Goal: Task Accomplishment & Management: Manage account settings

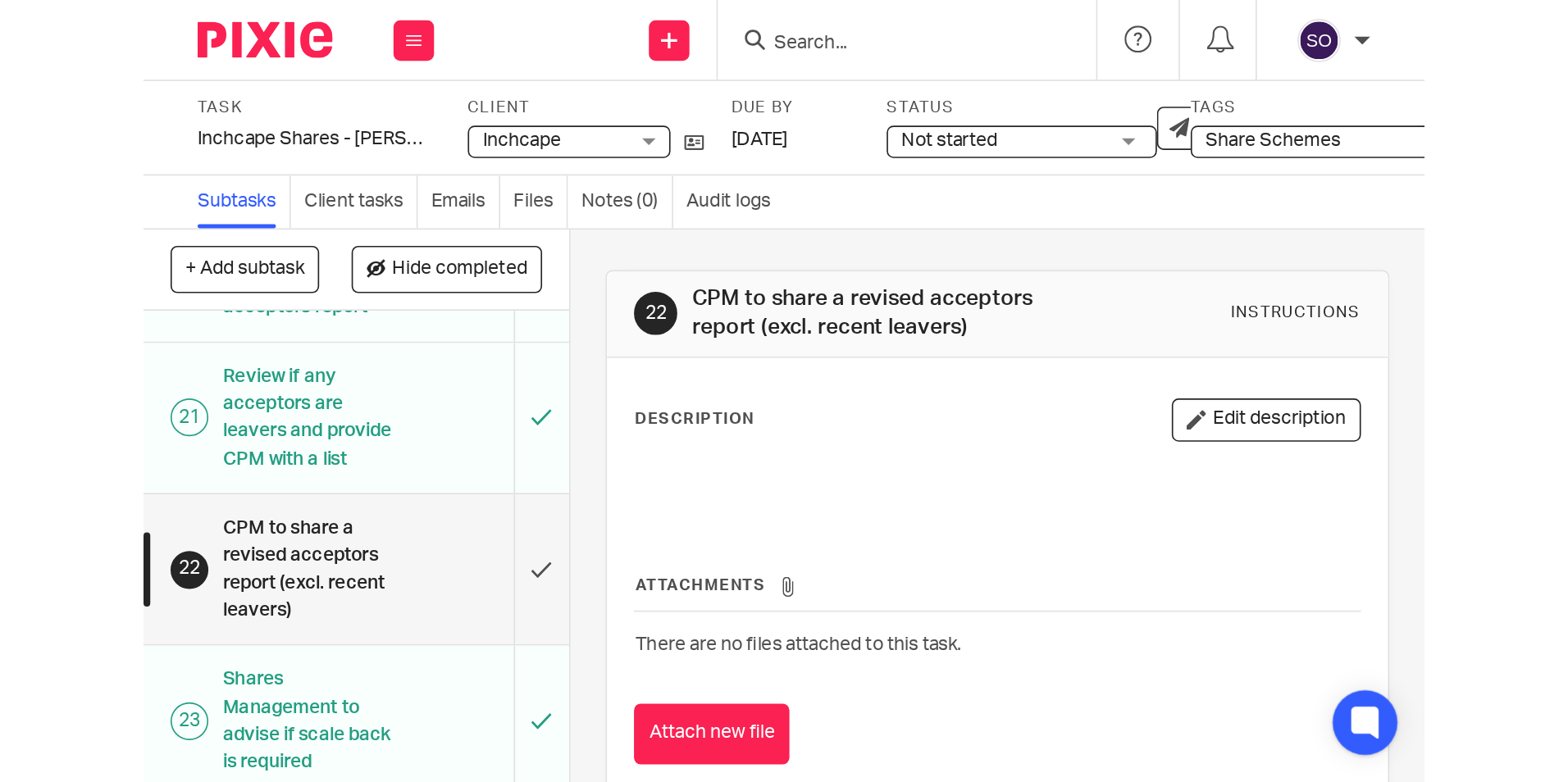
scroll to position [828, 0]
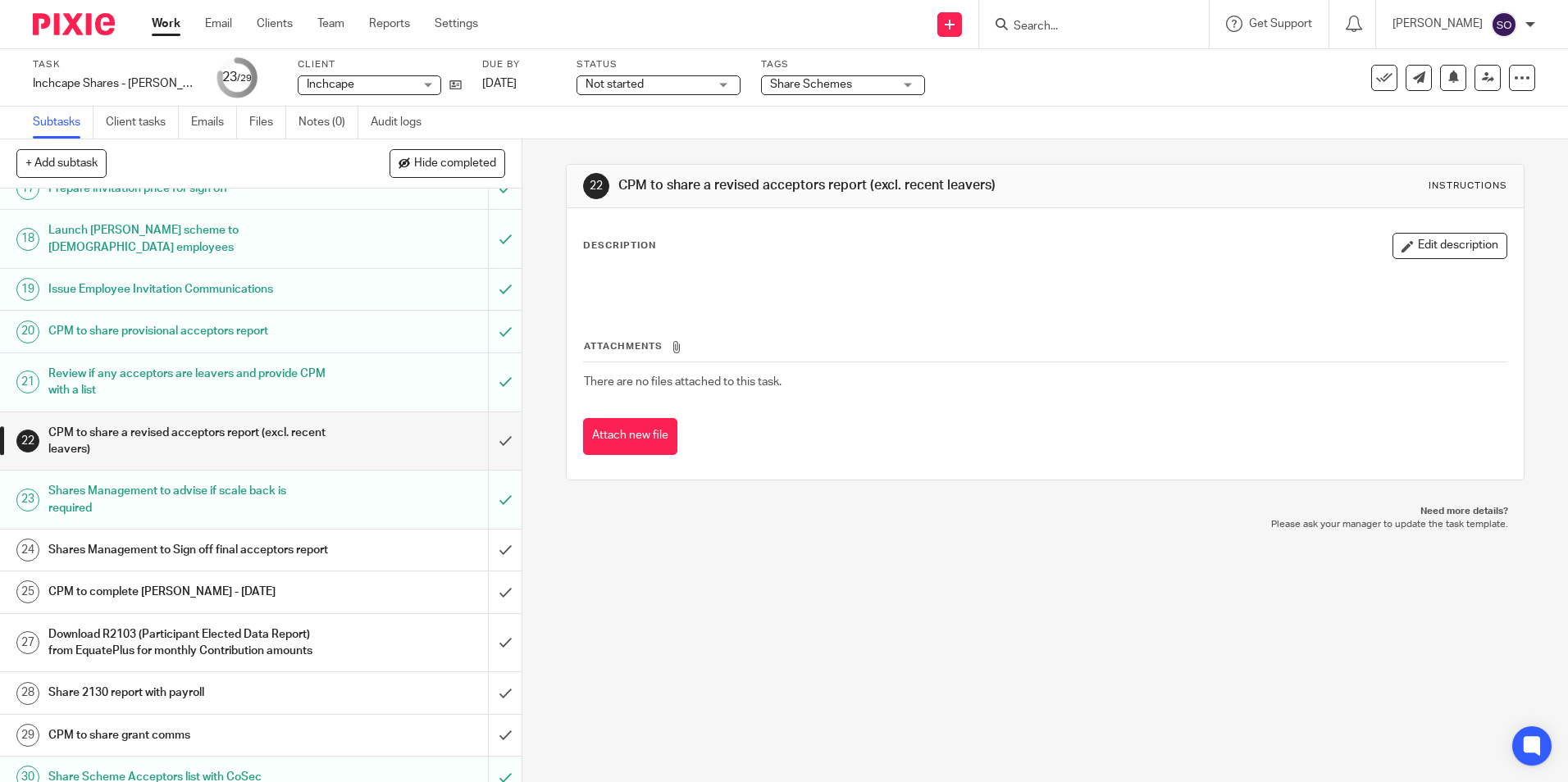
click at [175, 26] on link "Work" at bounding box center [165, 23] width 28 height 16
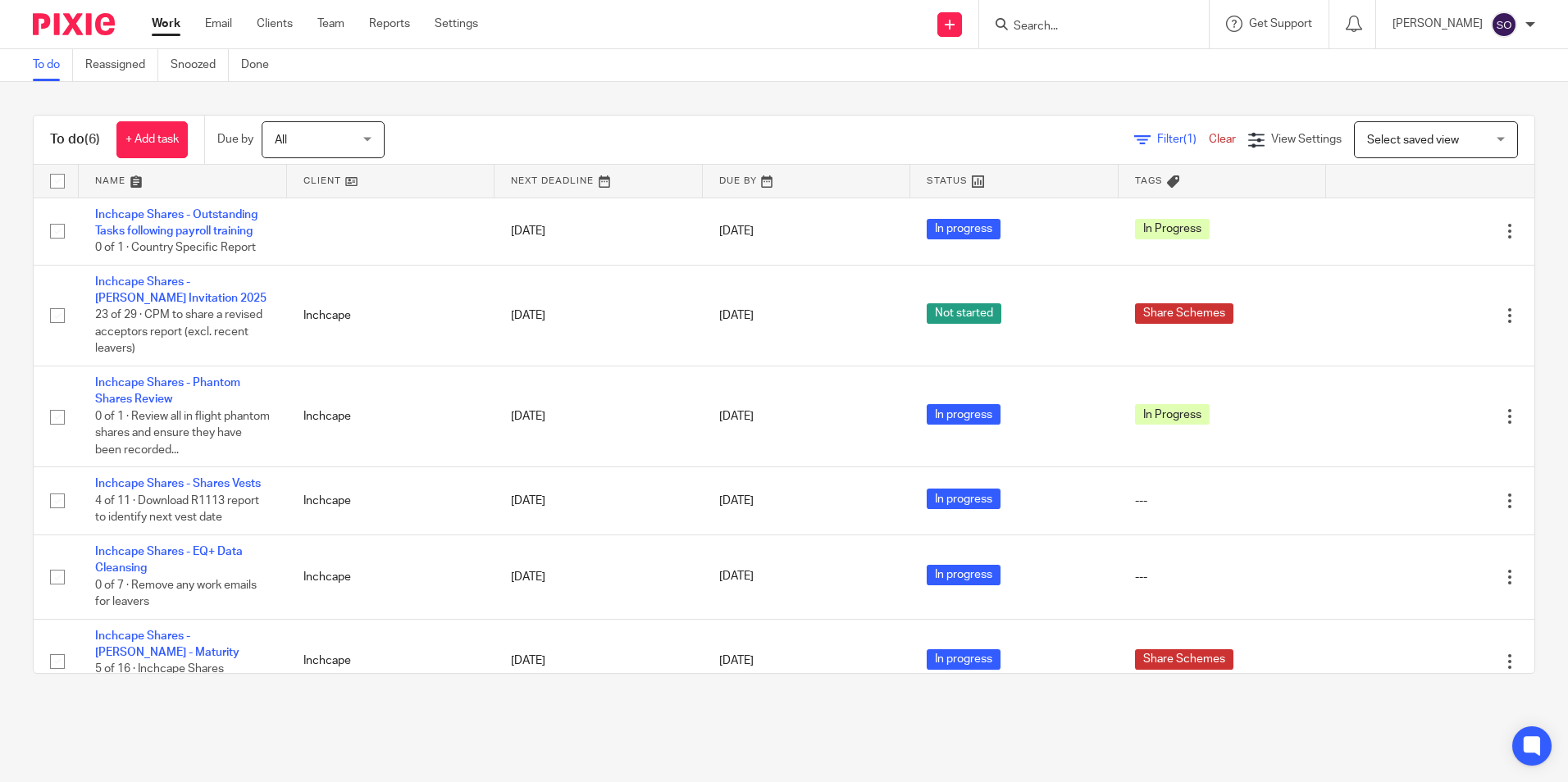
click at [1536, 278] on div "To do (6) + Add task Due by All All [DATE] [DATE] This week Next week This mont…" at bounding box center [784, 394] width 1568 height 625
click at [1528, 515] on div "To do (6) + Add task Due by All All [DATE] [DATE] This week Next week This mont…" at bounding box center [784, 394] width 1568 height 625
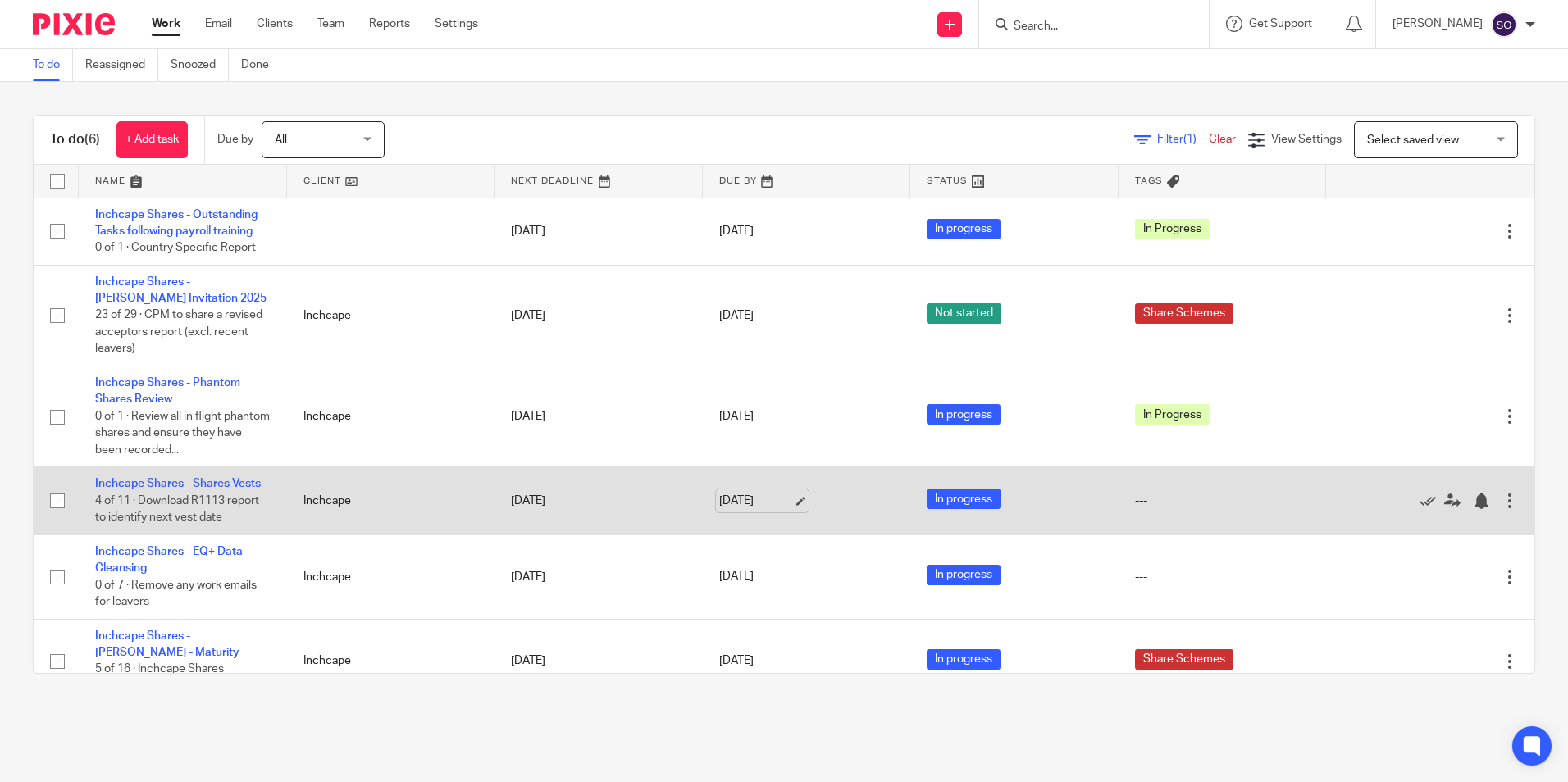
click at [754, 503] on link "[DATE]" at bounding box center [756, 501] width 74 height 17
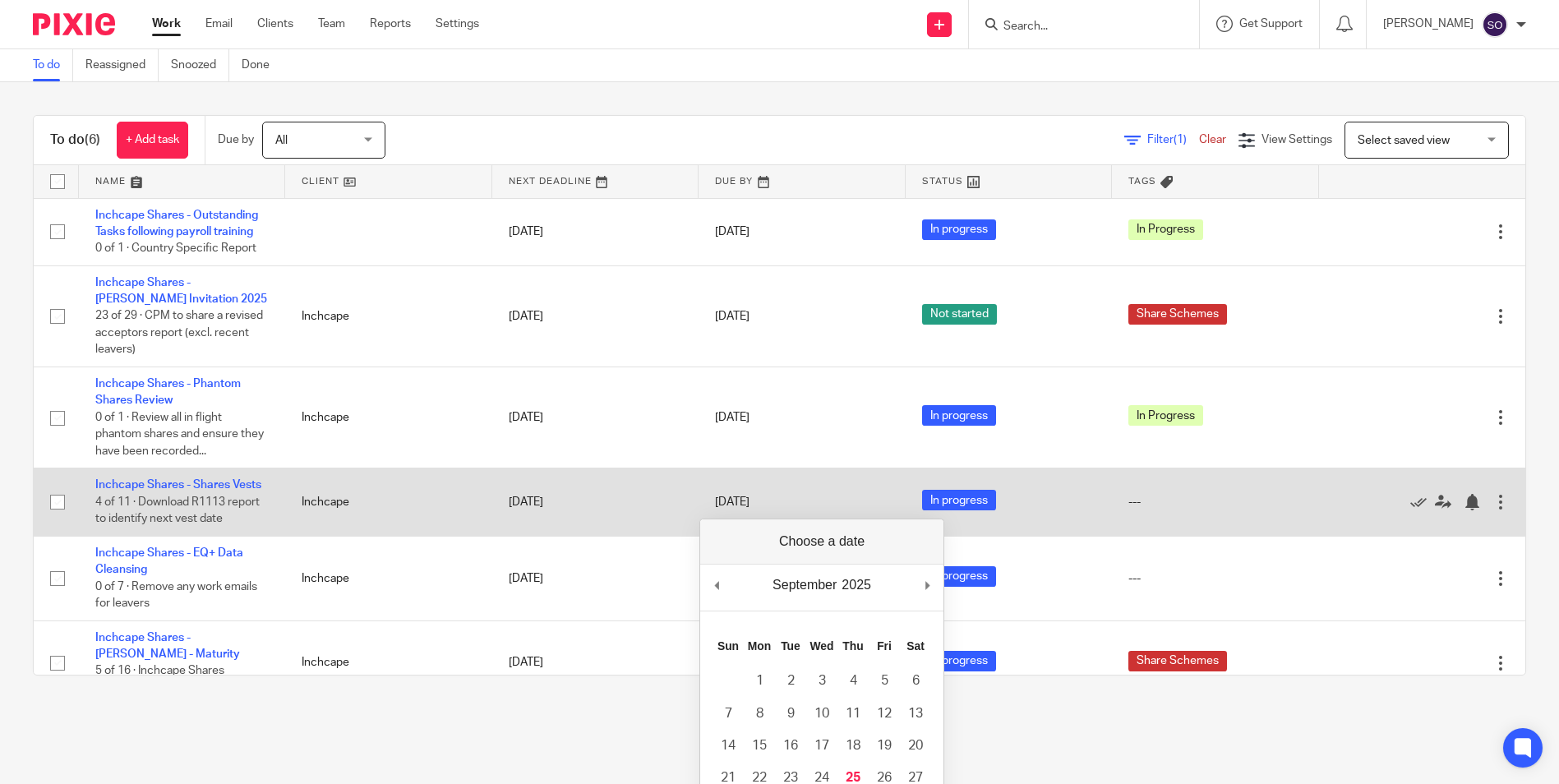
click at [171, 492] on td "Inchcape Shares - Shares Vests 4 of 11 · Download R1113 report to identify next…" at bounding box center [182, 502] width 206 height 67
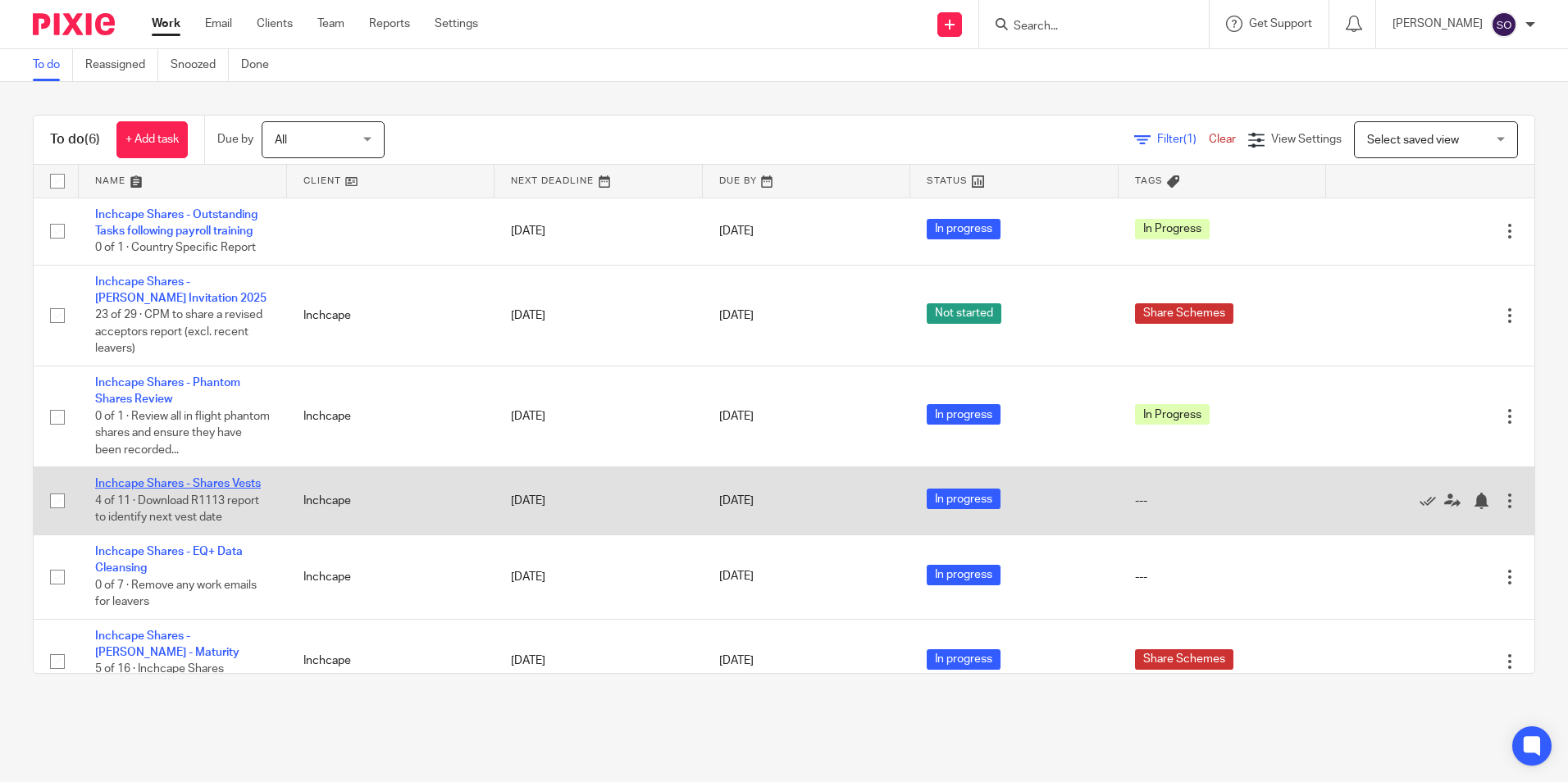
click at [169, 484] on link "Inchcape Shares - Shares Vests" at bounding box center [178, 483] width 166 height 11
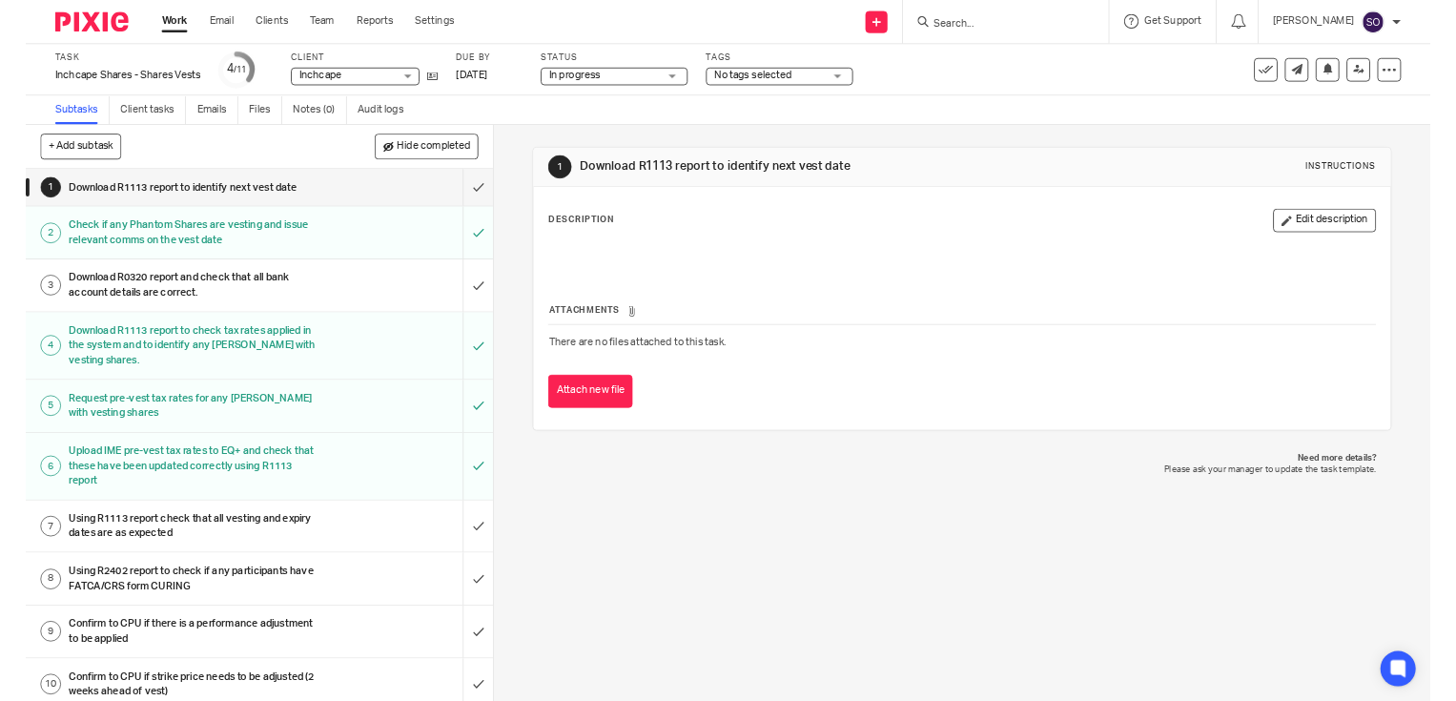
scroll to position [62, 0]
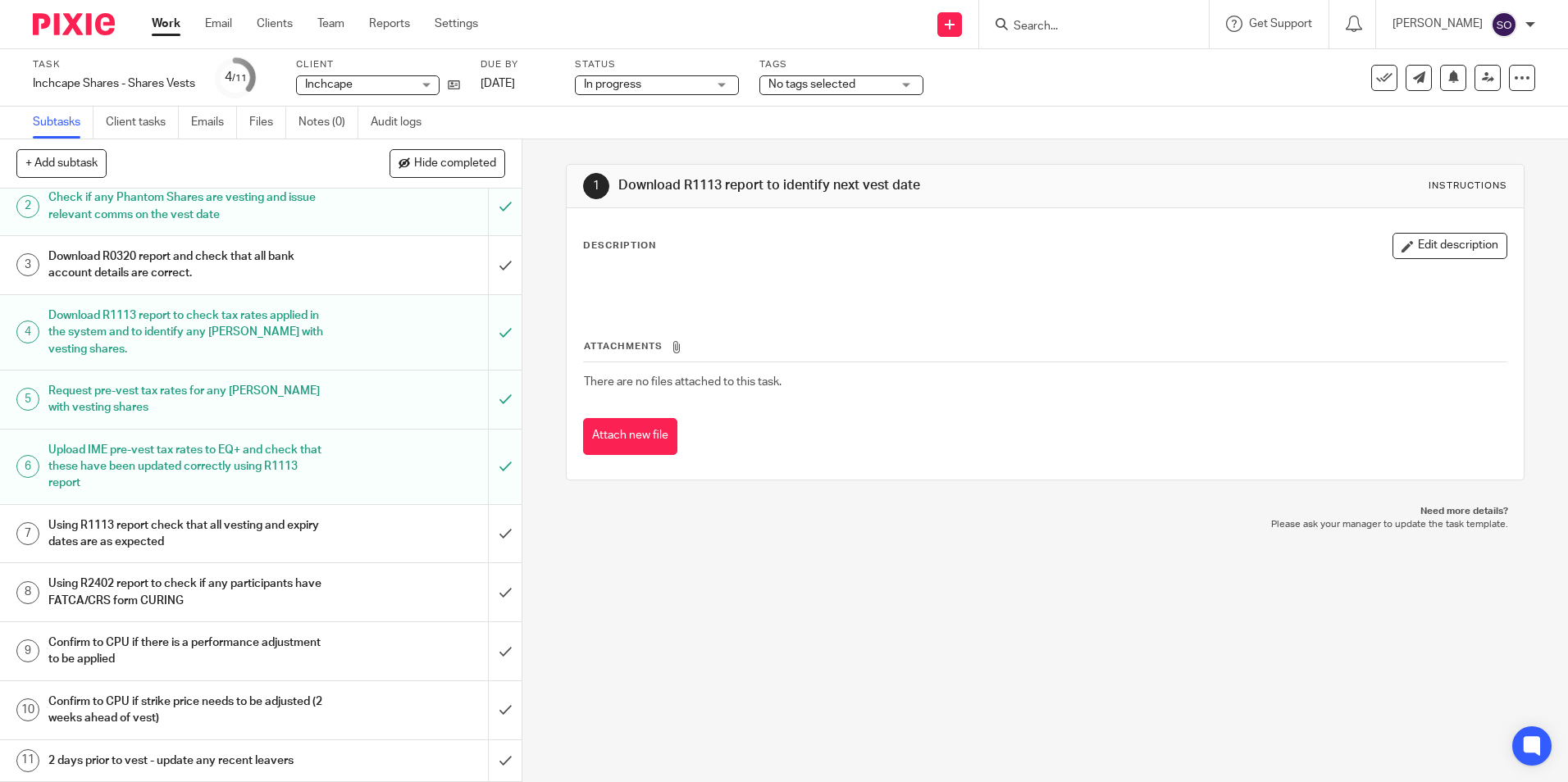
click at [906, 610] on div "1 Download R1113 report to identify next vest date Instructions Description Edi…" at bounding box center [1045, 461] width 1045 height 643
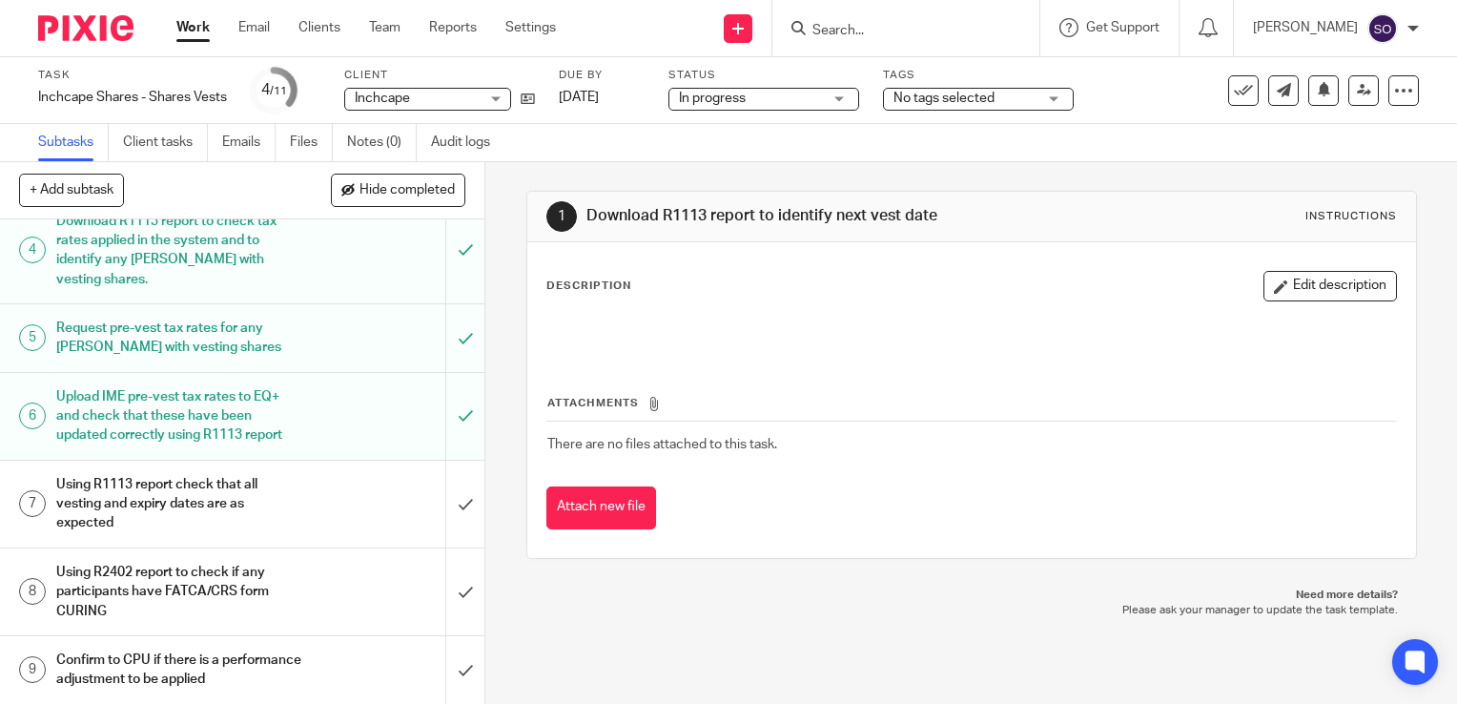
scroll to position [248, 0]
click at [443, 491] on input "submit" at bounding box center [242, 503] width 485 height 87
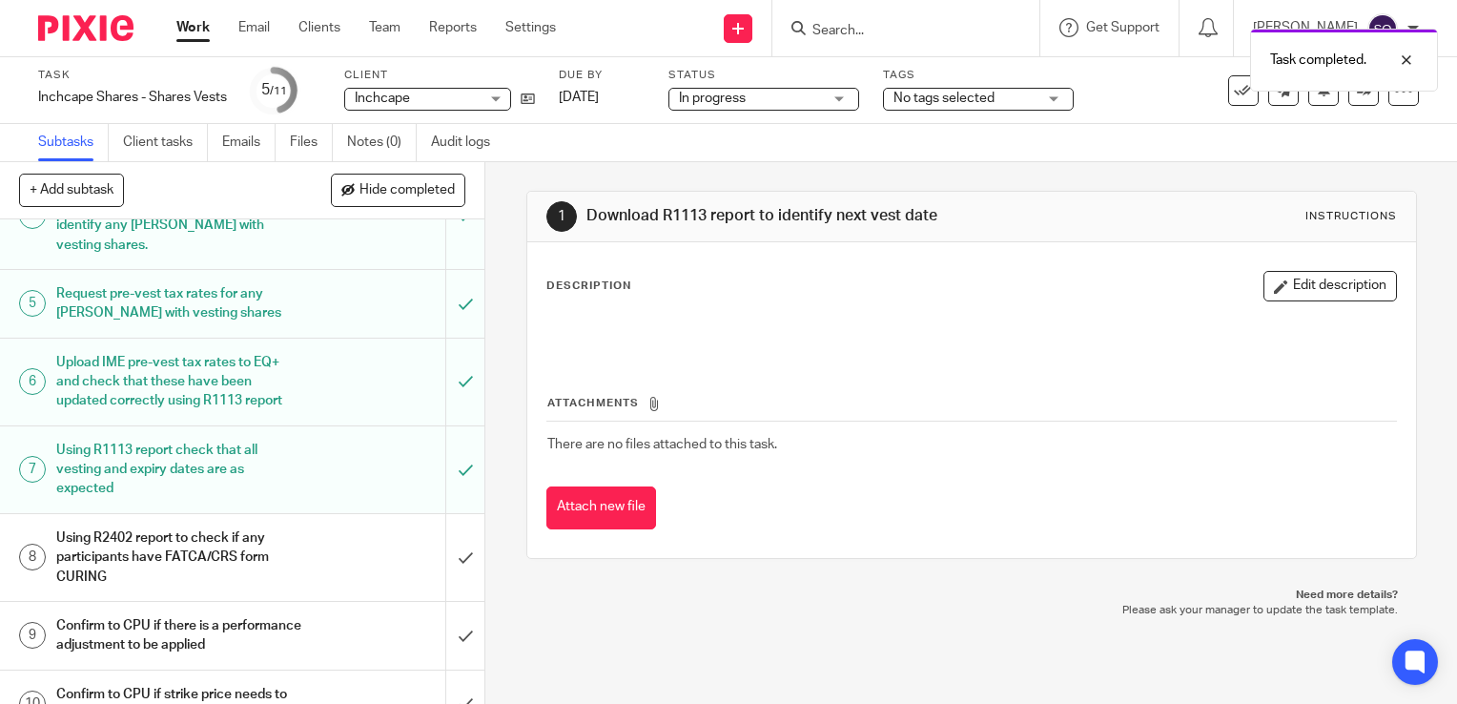
scroll to position [391, 0]
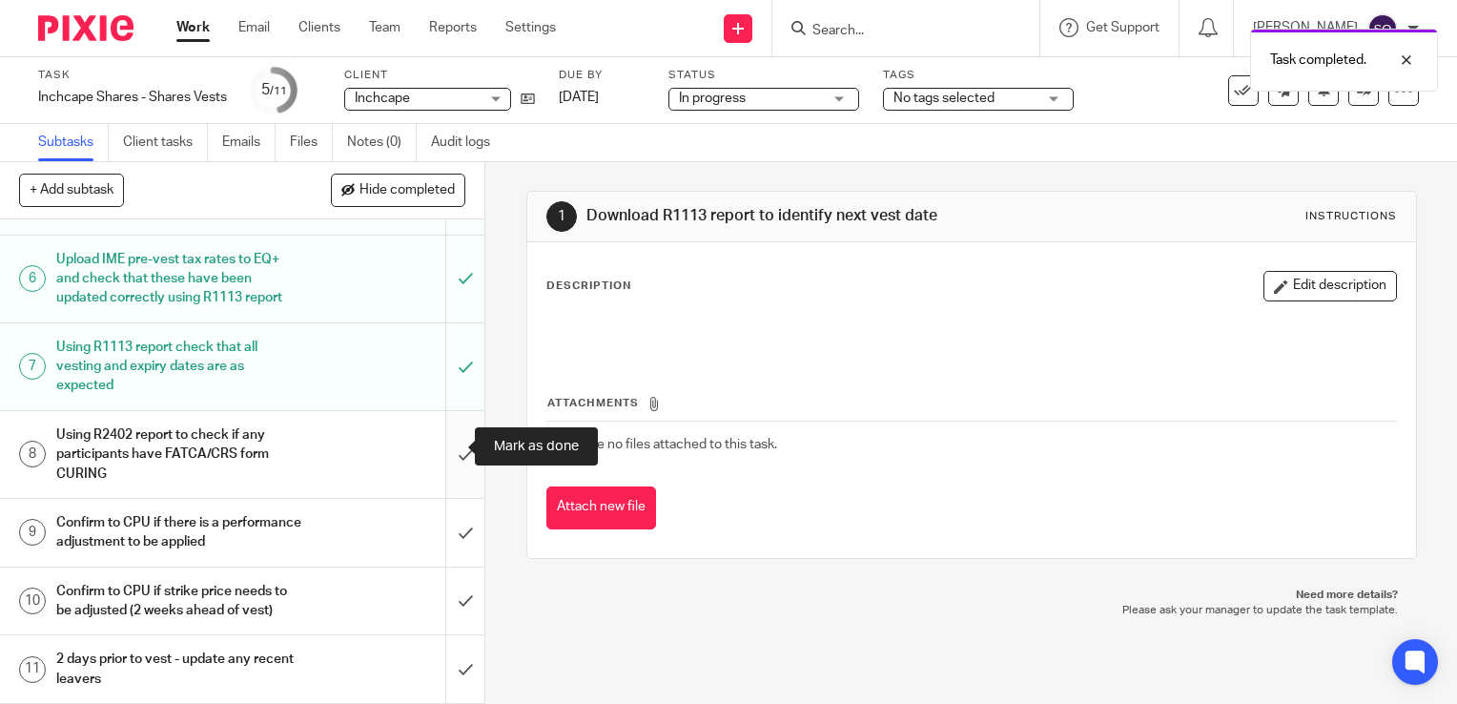
click at [437, 448] on input "submit" at bounding box center [242, 454] width 485 height 87
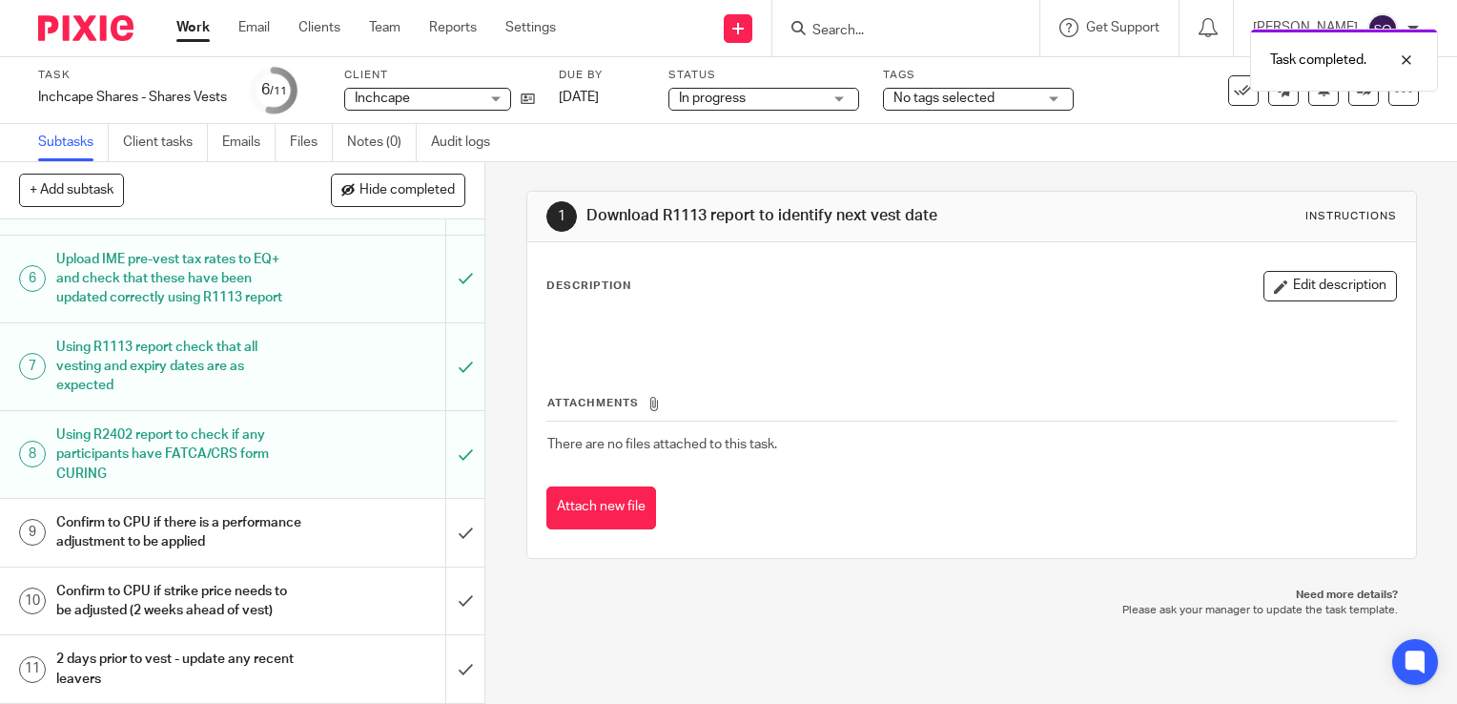
scroll to position [401, 0]
click at [449, 525] on input "submit" at bounding box center [242, 533] width 485 height 68
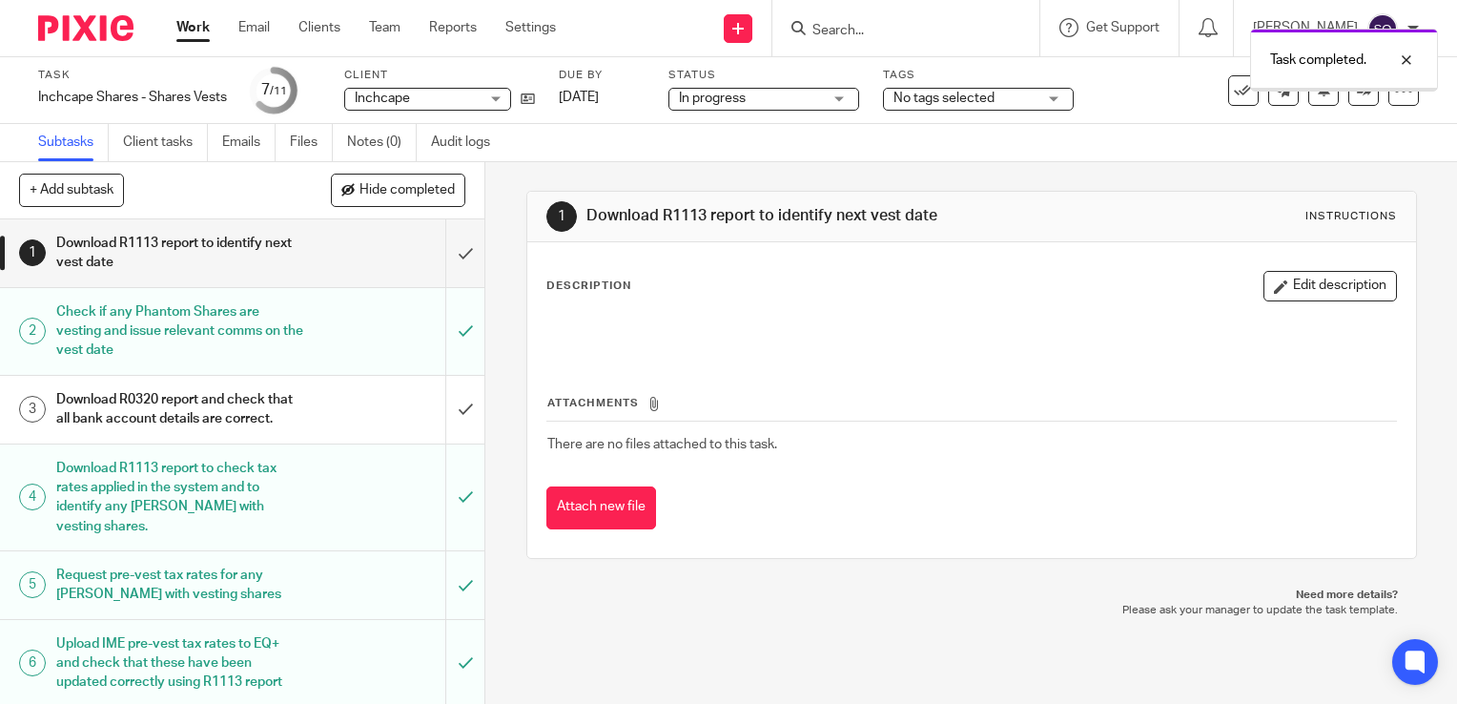
scroll to position [401, 0]
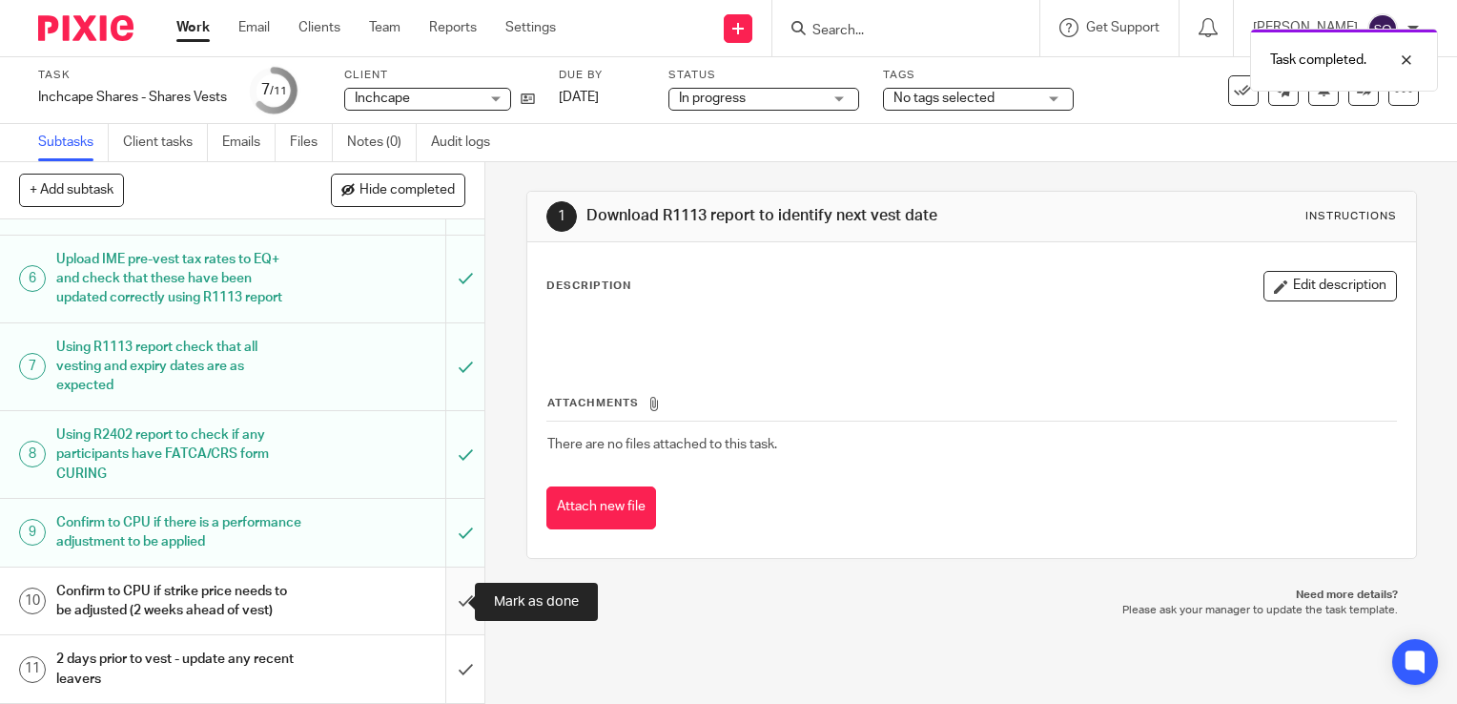
click at [458, 606] on input "submit" at bounding box center [242, 601] width 485 height 68
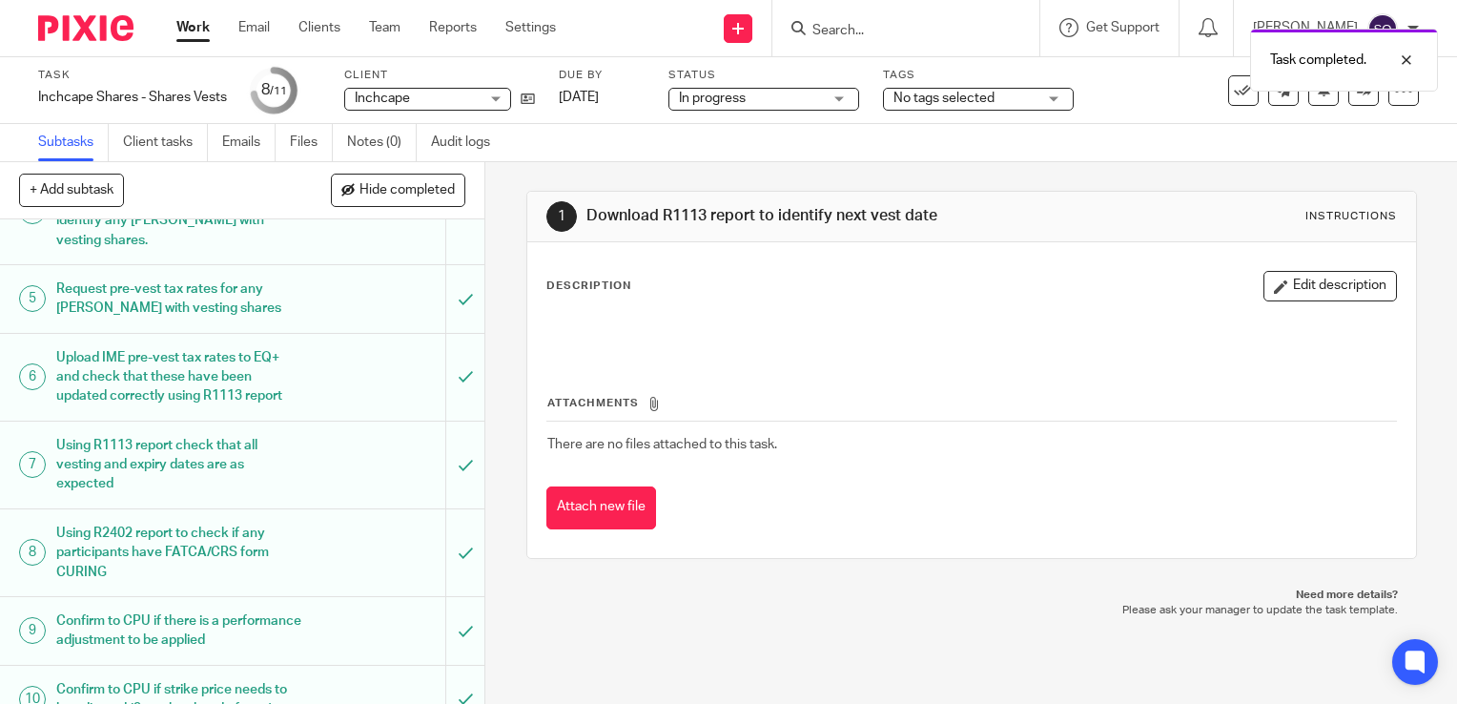
scroll to position [401, 0]
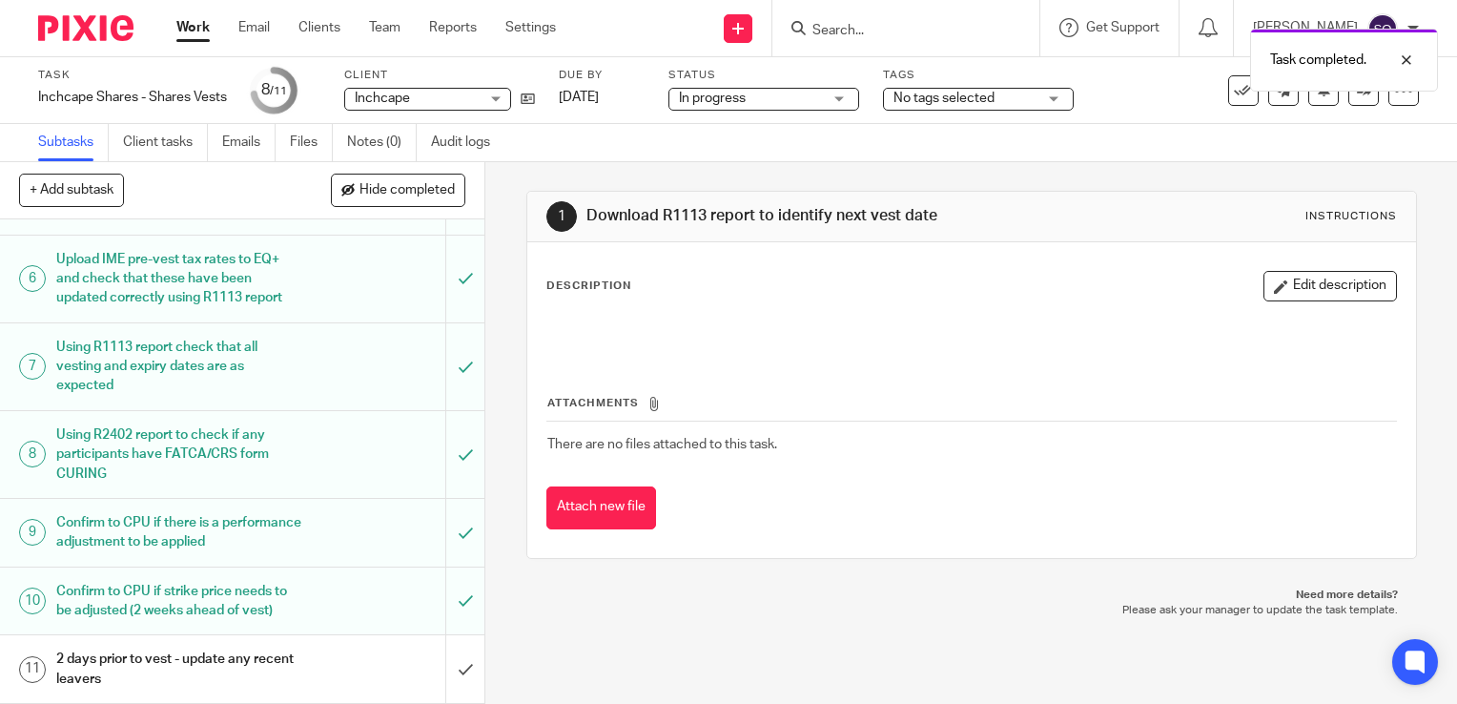
click at [596, 588] on p "Need more details?" at bounding box center [972, 595] width 853 height 15
click at [191, 37] on link "Work" at bounding box center [192, 27] width 33 height 19
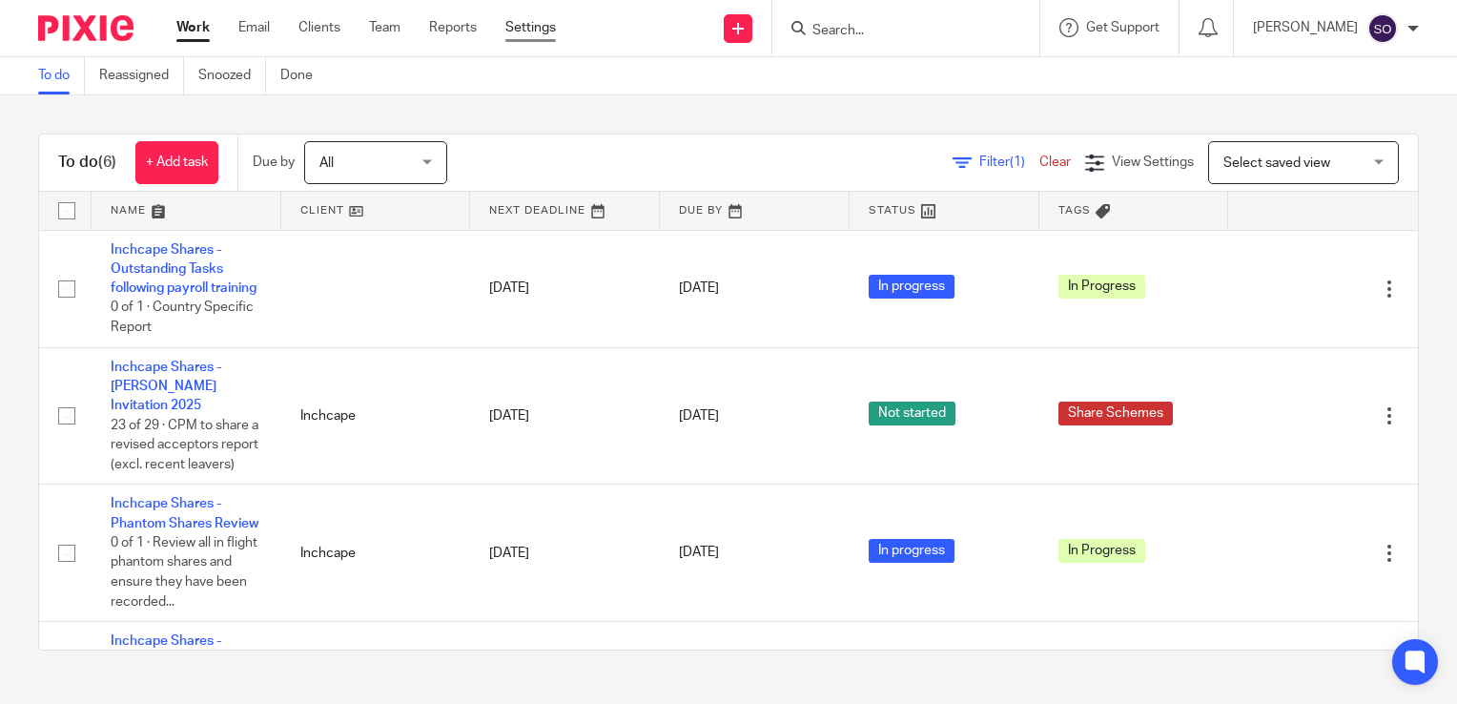
click at [530, 25] on link "Settings" at bounding box center [530, 27] width 51 height 19
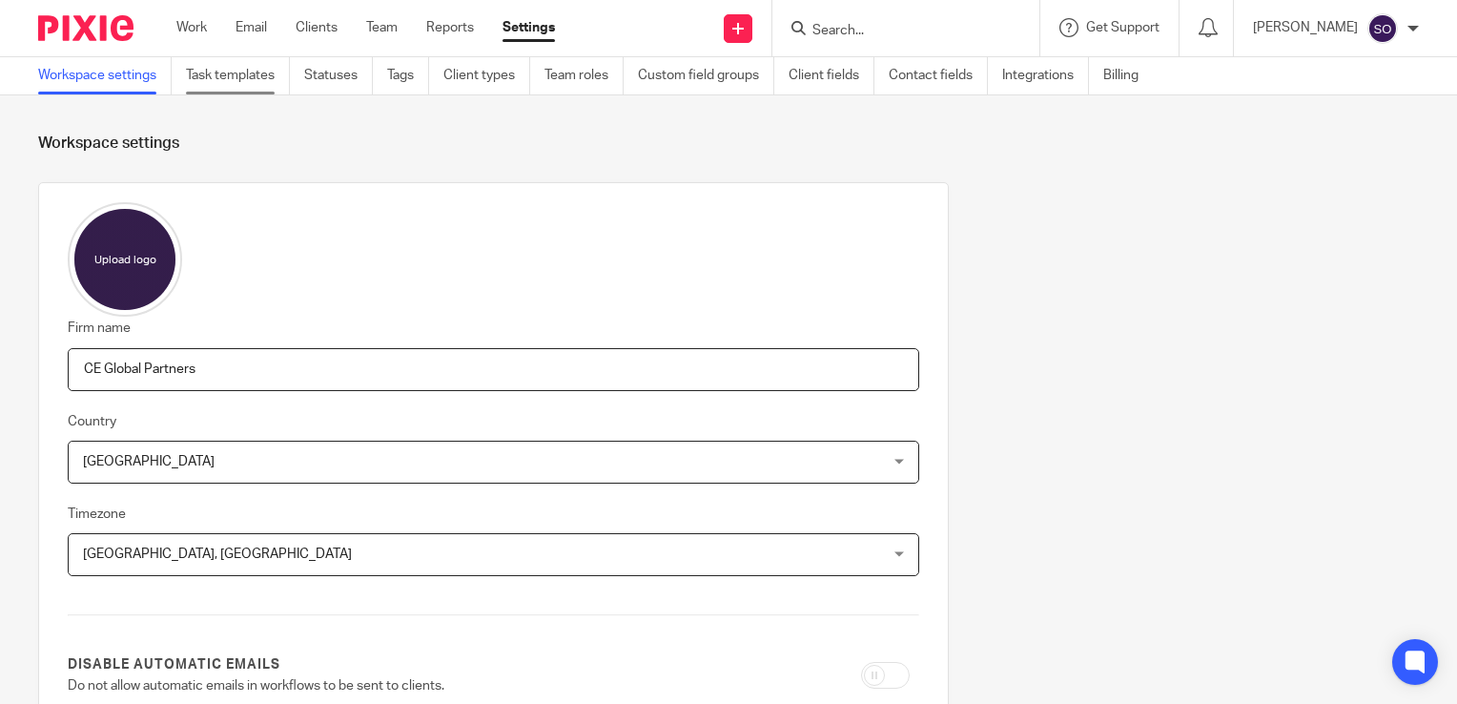
click at [227, 72] on link "Task templates" at bounding box center [238, 75] width 104 height 37
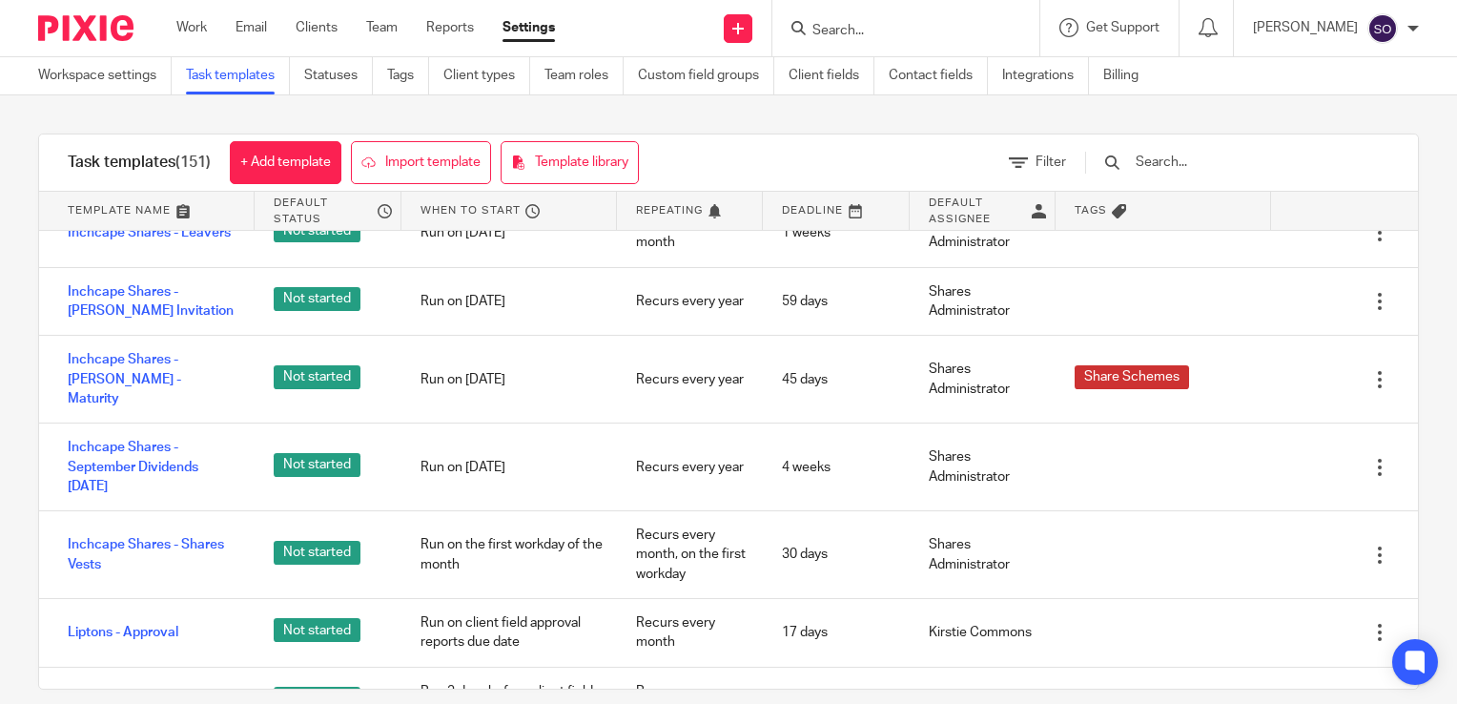
scroll to position [2246, 0]
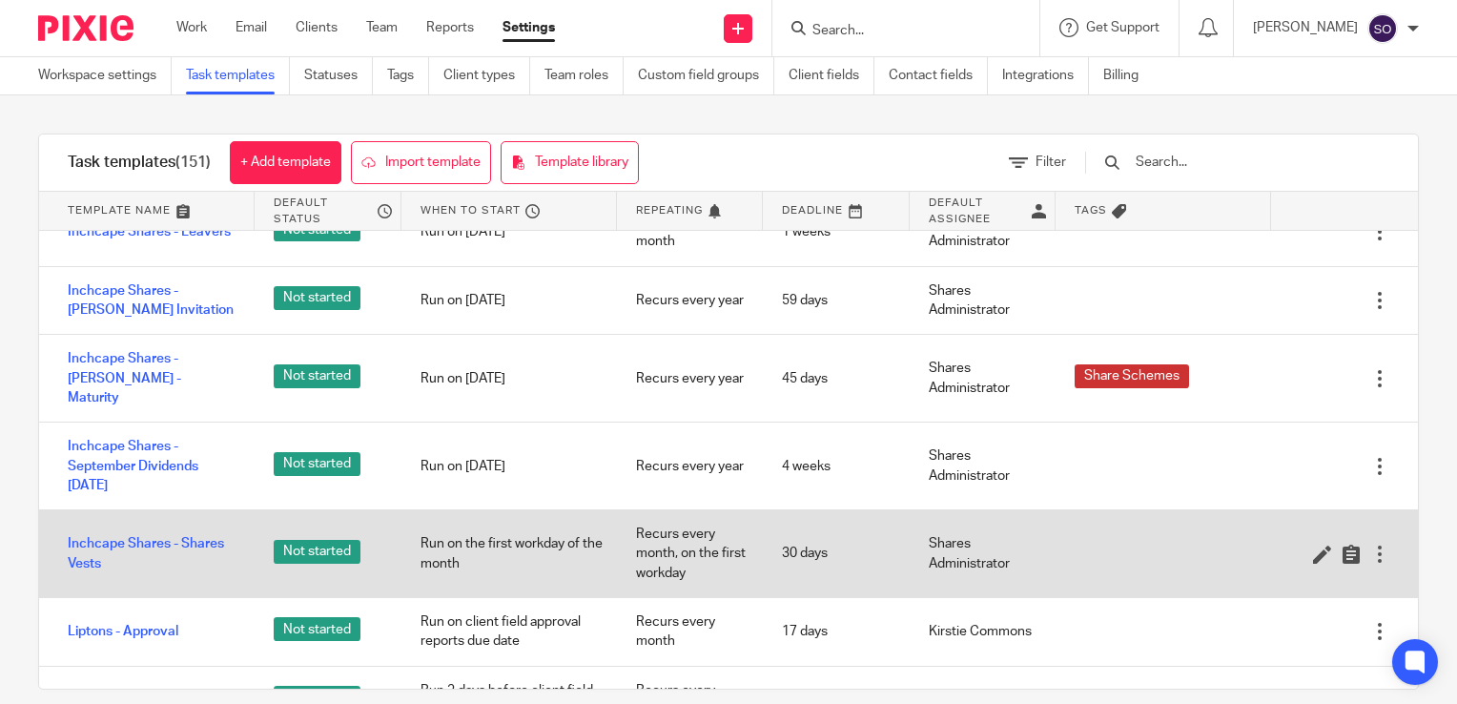
click at [1371, 545] on div at bounding box center [1380, 554] width 19 height 19
click at [1313, 545] on icon at bounding box center [1322, 554] width 19 height 19
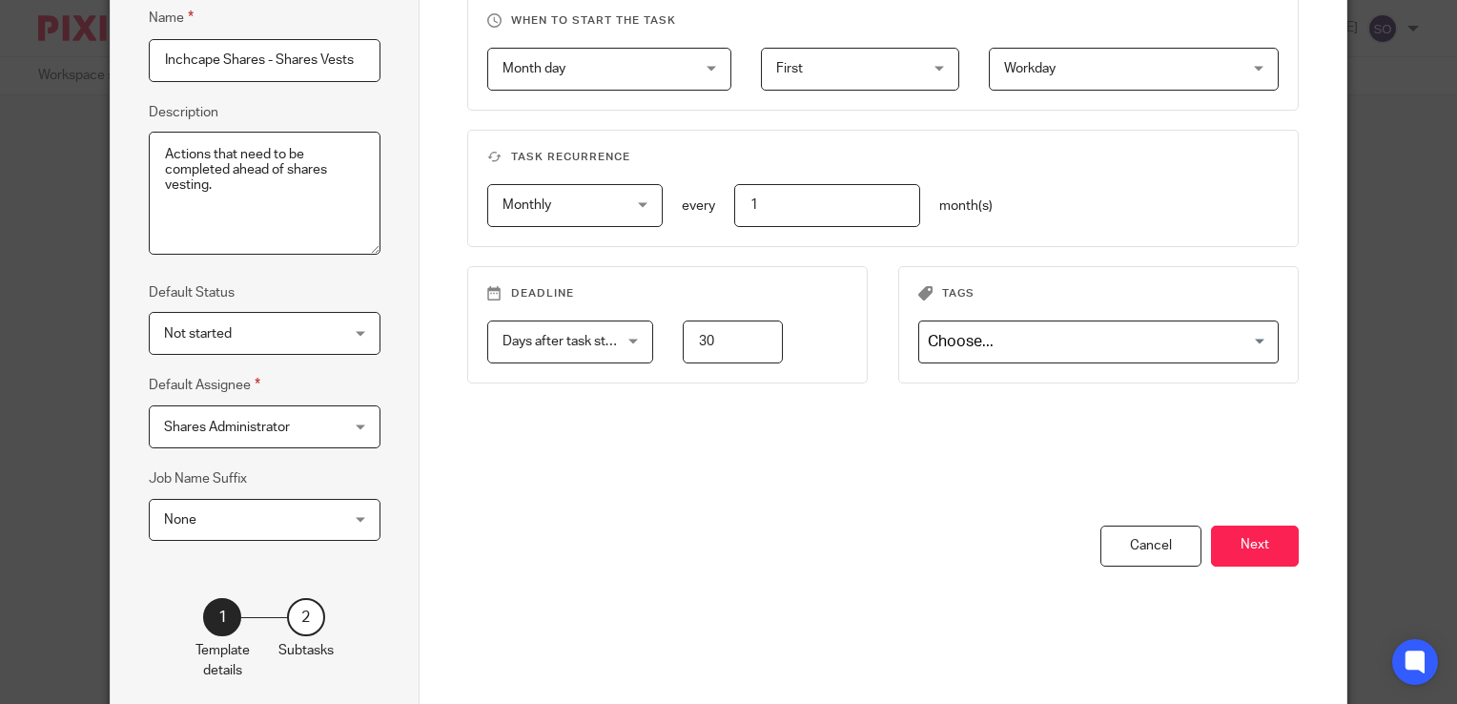
scroll to position [268, 0]
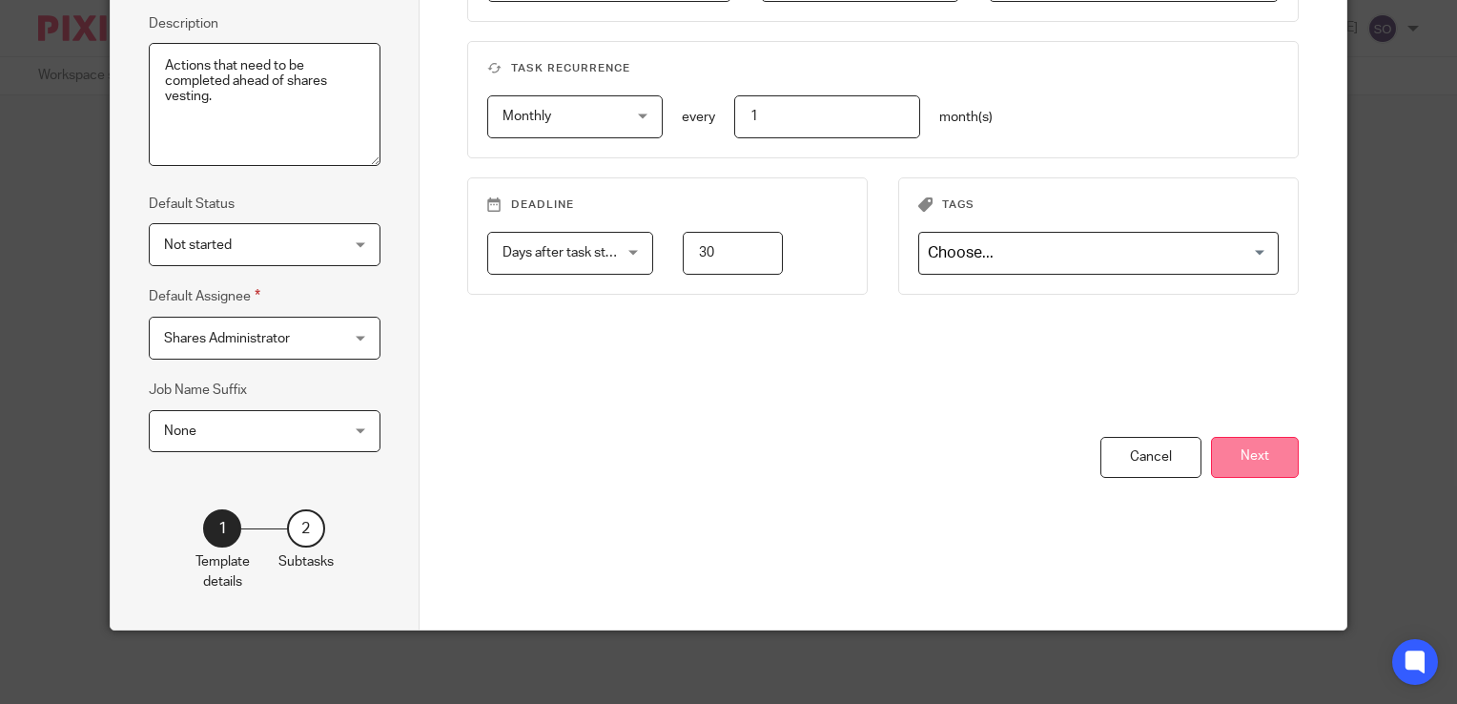
click at [1233, 446] on button "Next" at bounding box center [1255, 457] width 88 height 41
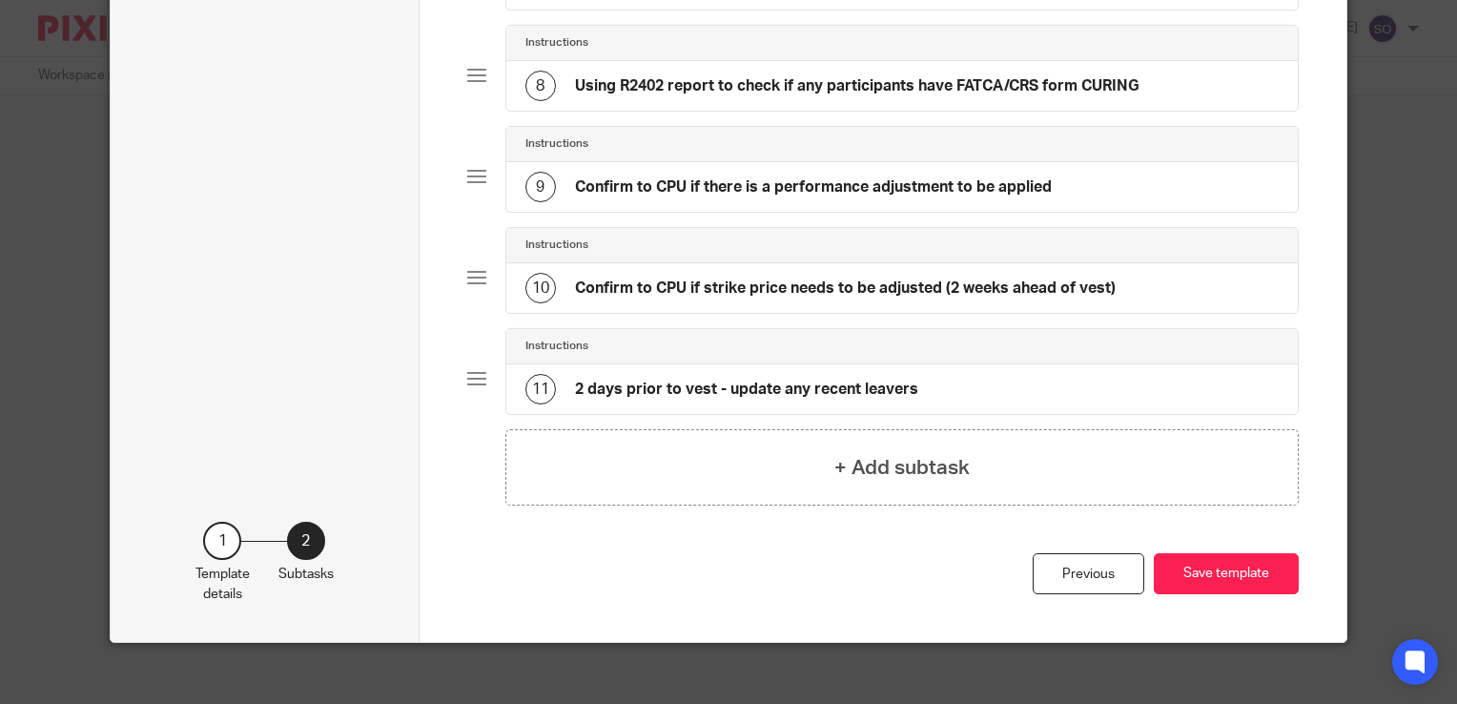
scroll to position [886, 0]
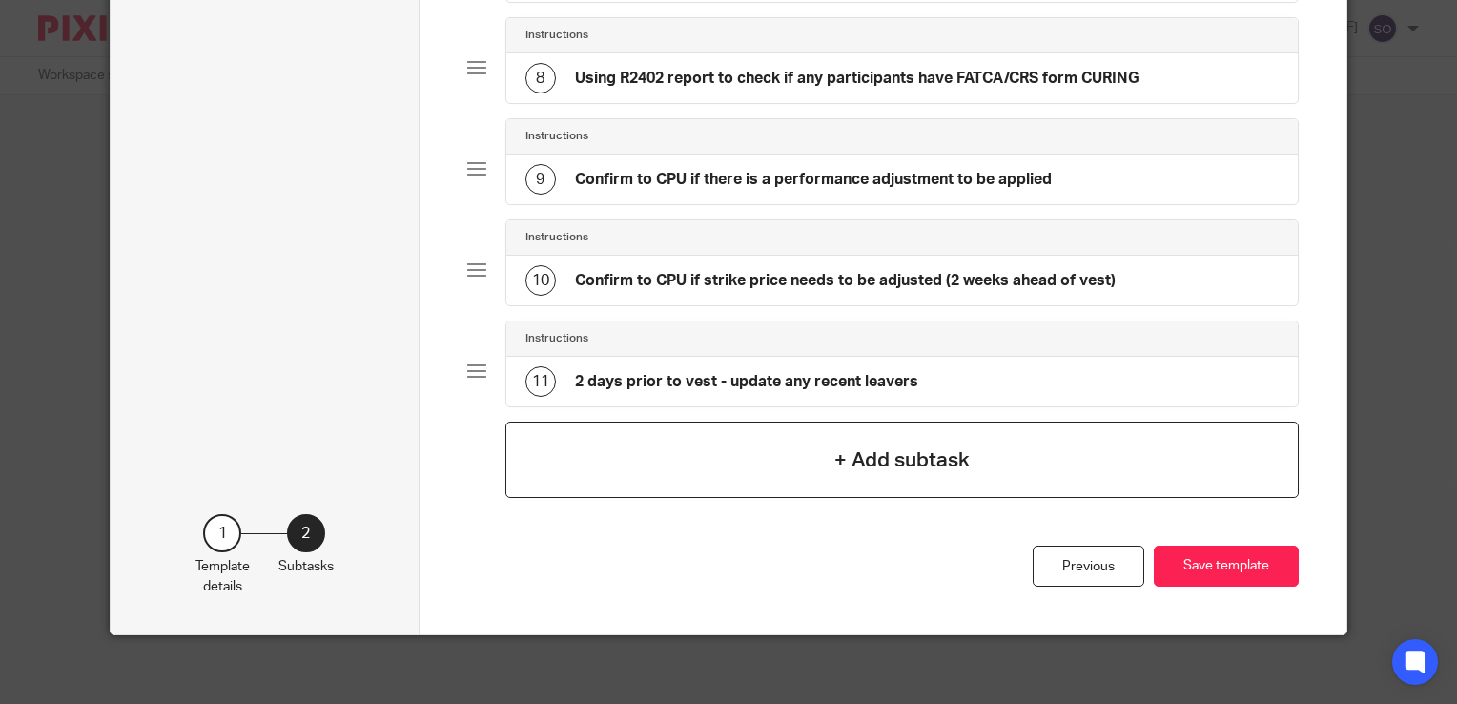
click at [885, 467] on h4 "+ Add subtask" at bounding box center [902, 460] width 135 height 30
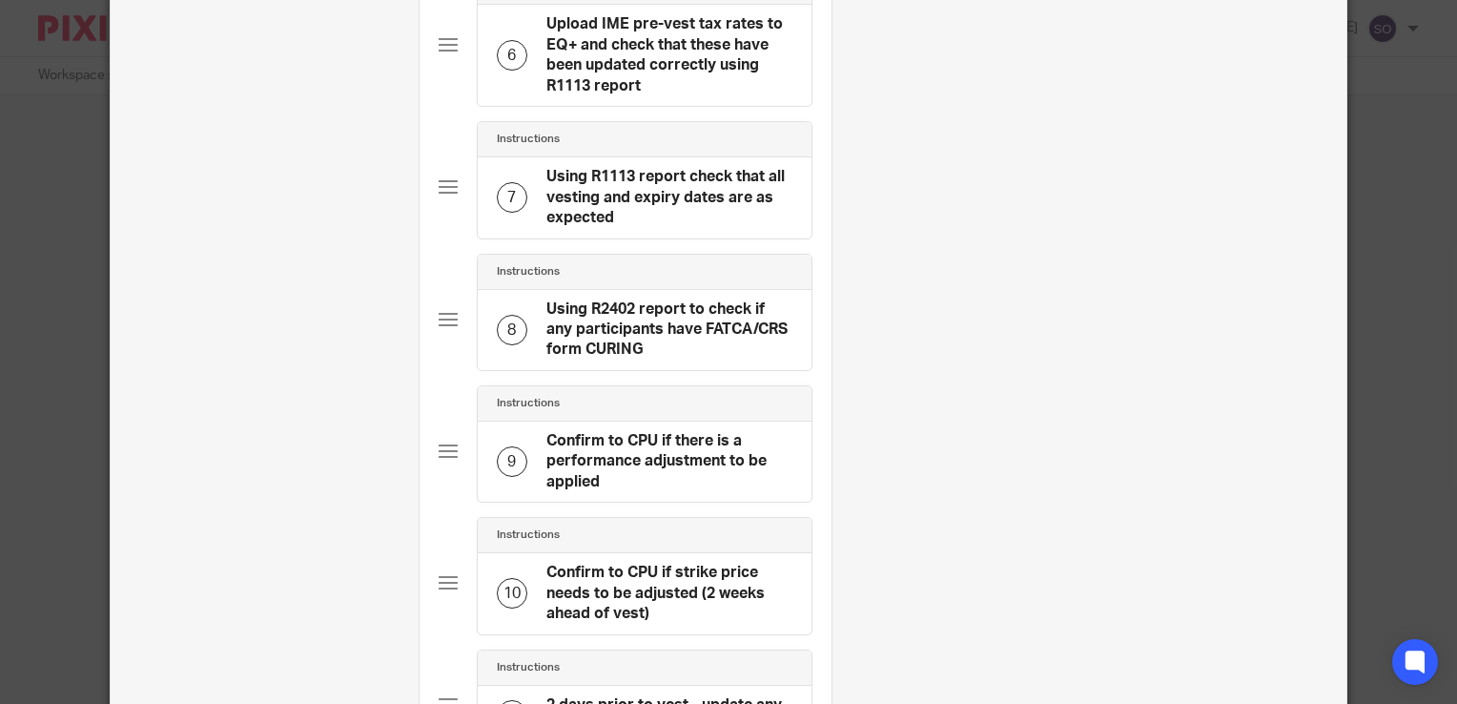
scroll to position [0, 0]
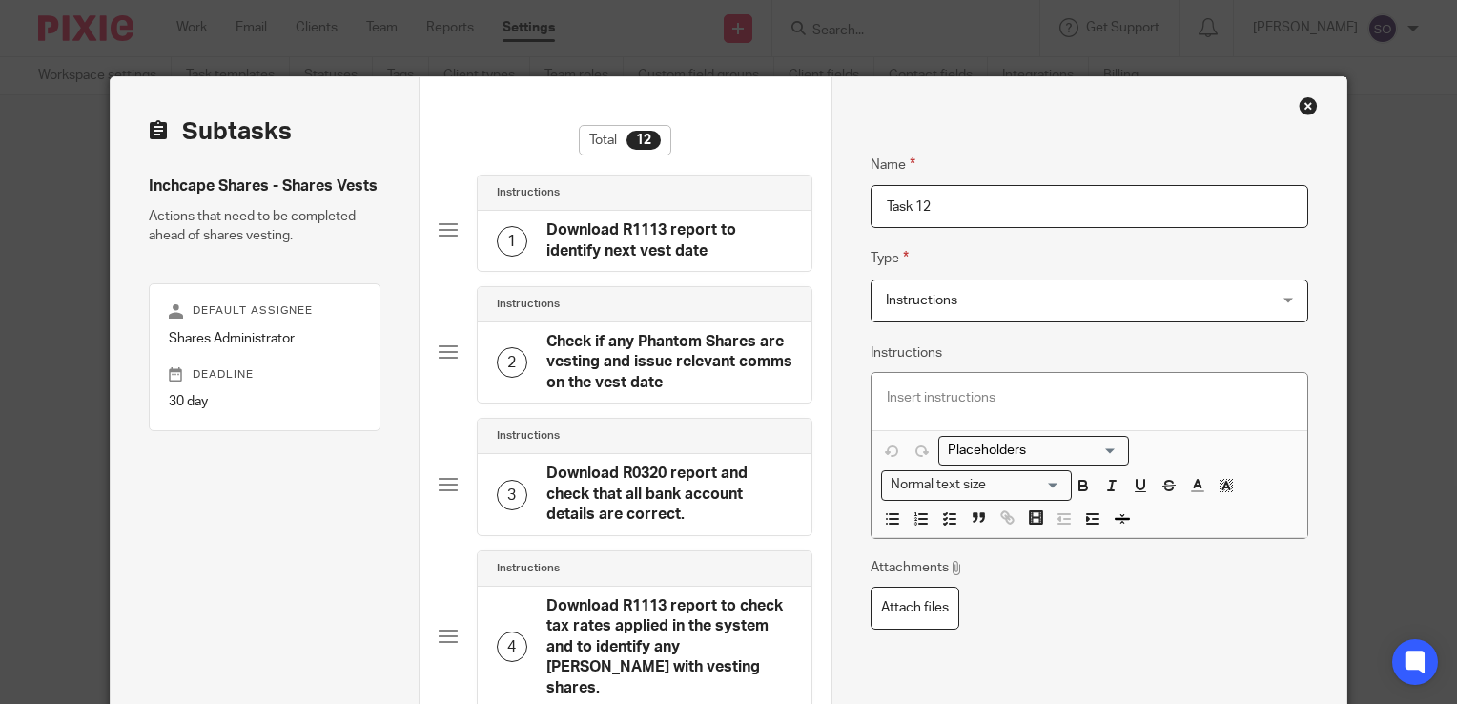
drag, startPoint x: 941, startPoint y: 212, endPoint x: 836, endPoint y: 223, distance: 105.5
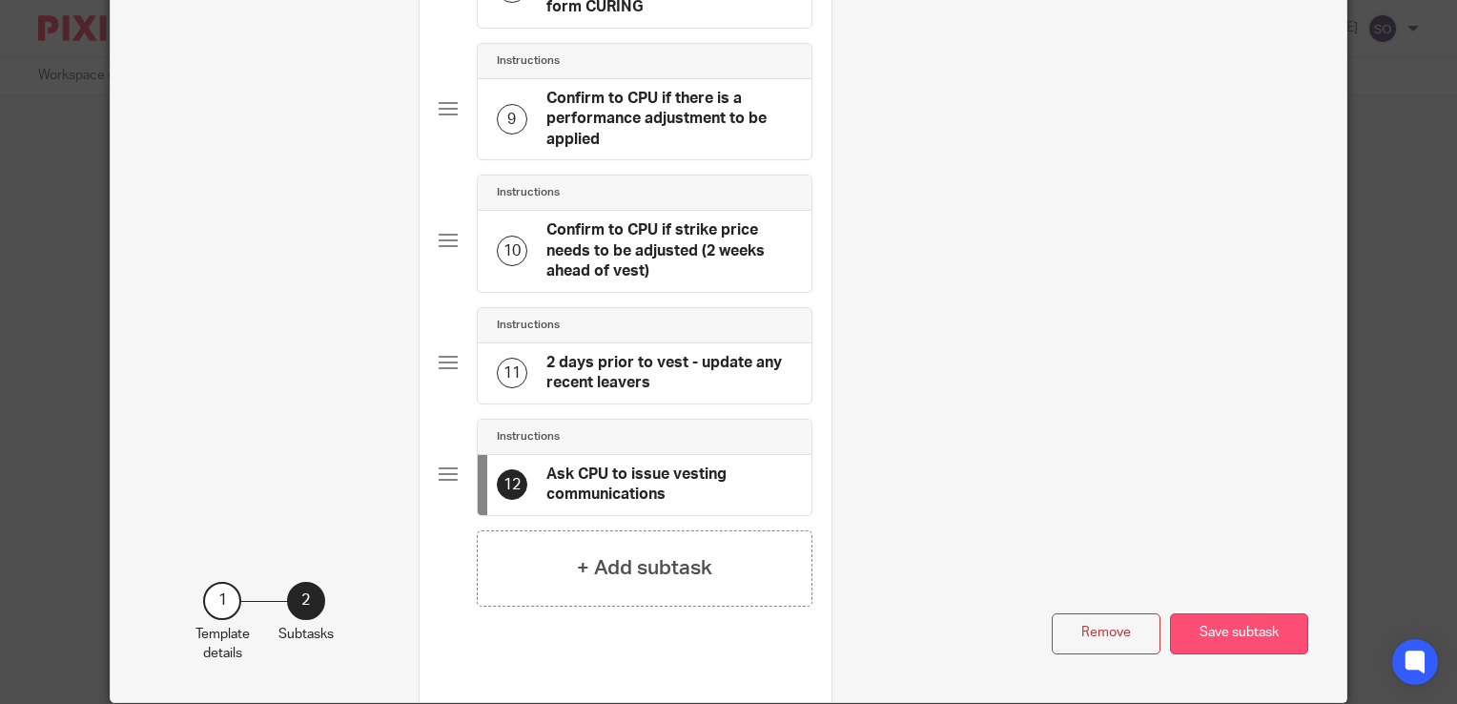
type input "Ask CPU to issue vesting communications"
click at [1240, 613] on button "Save subtask" at bounding box center [1239, 633] width 138 height 41
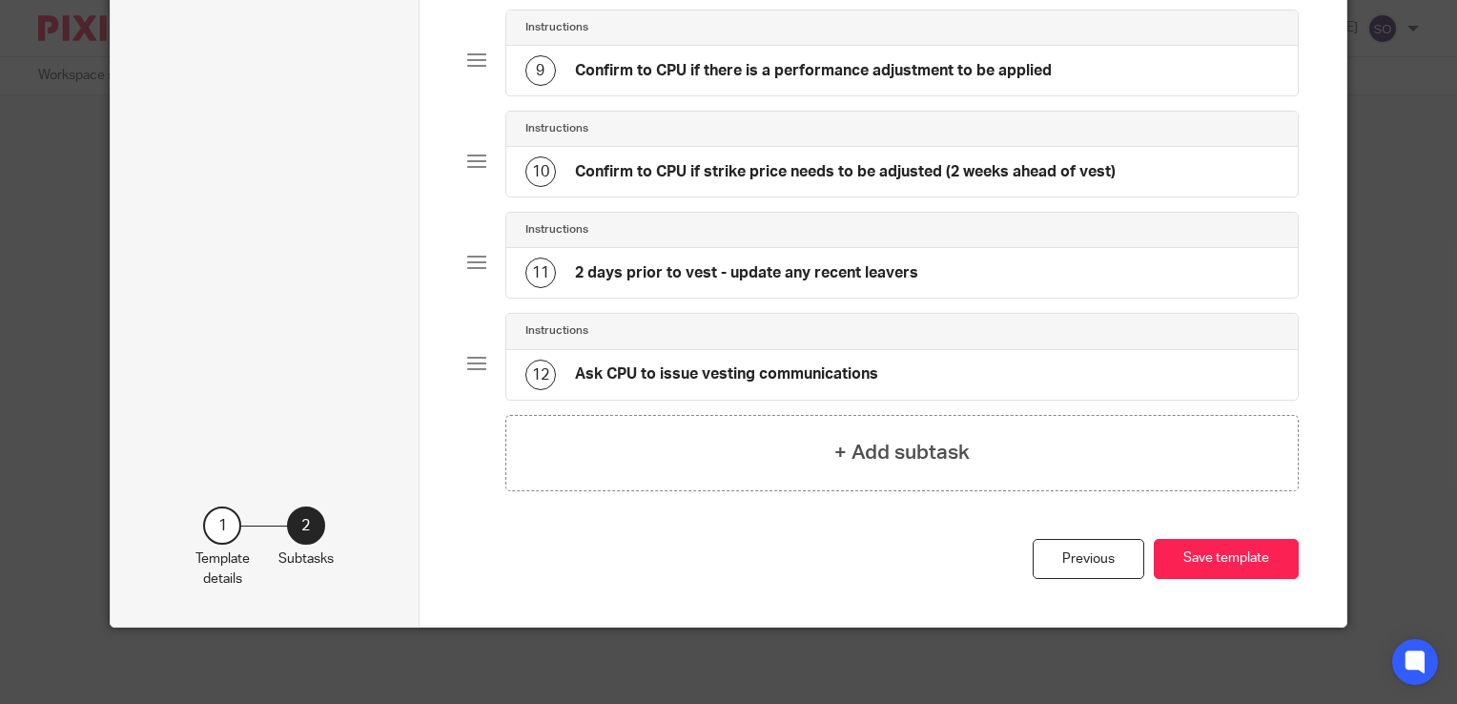
scroll to position [987, 0]
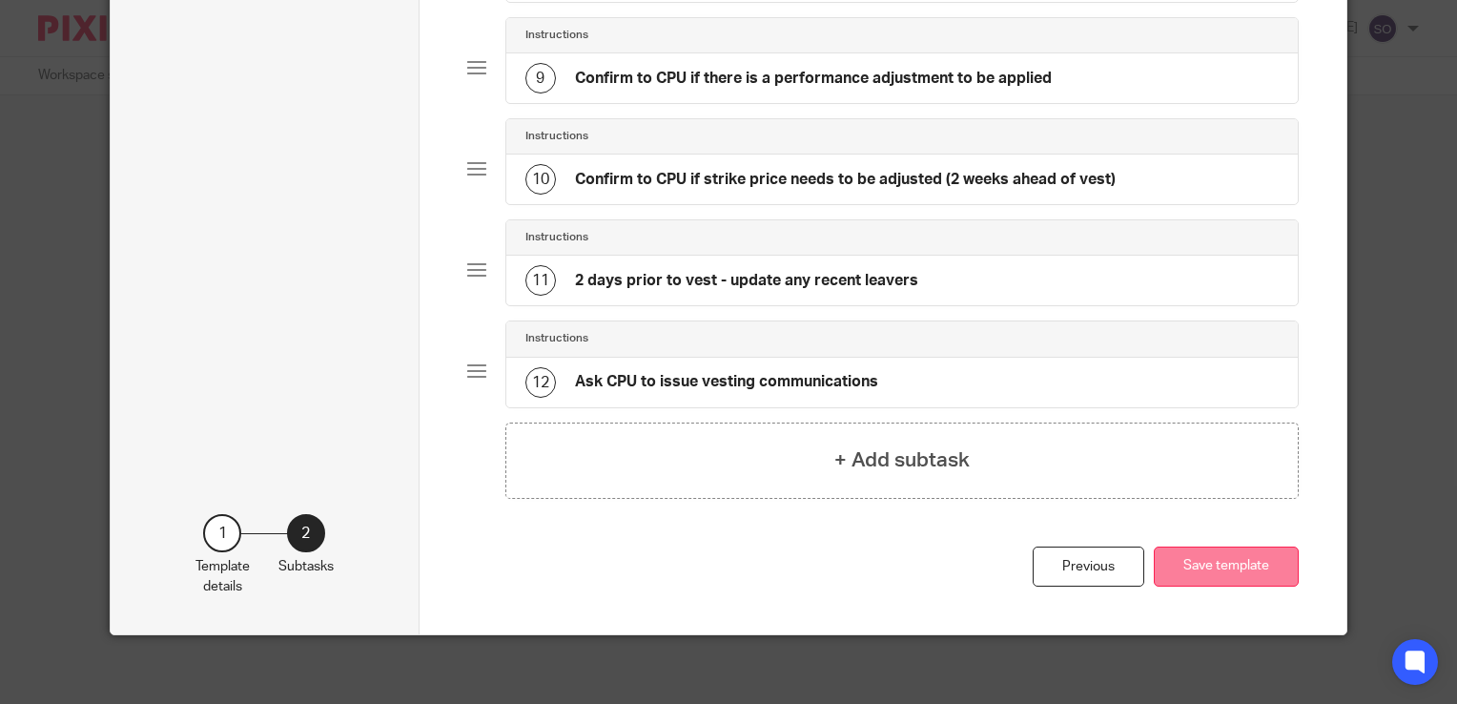
click at [1197, 557] on button "Save template" at bounding box center [1226, 566] width 145 height 41
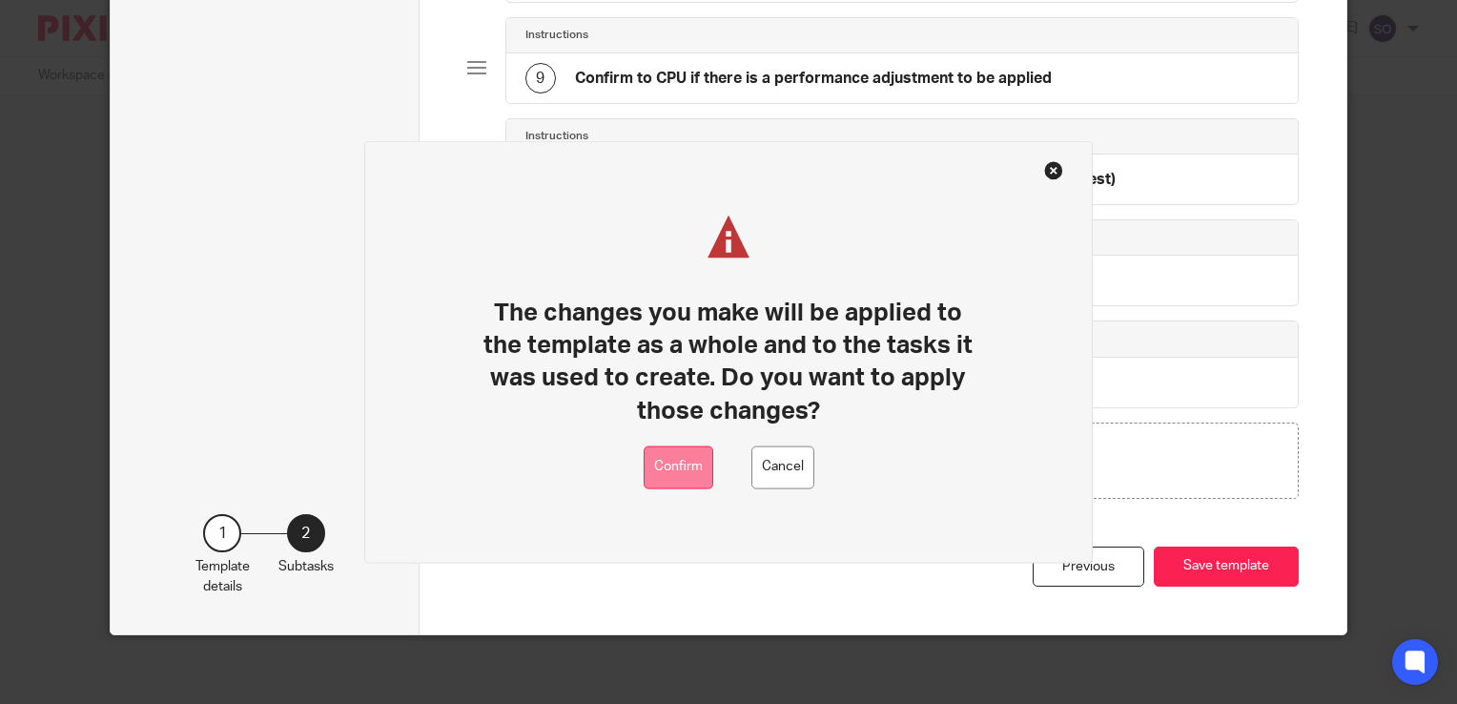
click at [690, 468] on button "Confirm" at bounding box center [679, 466] width 70 height 43
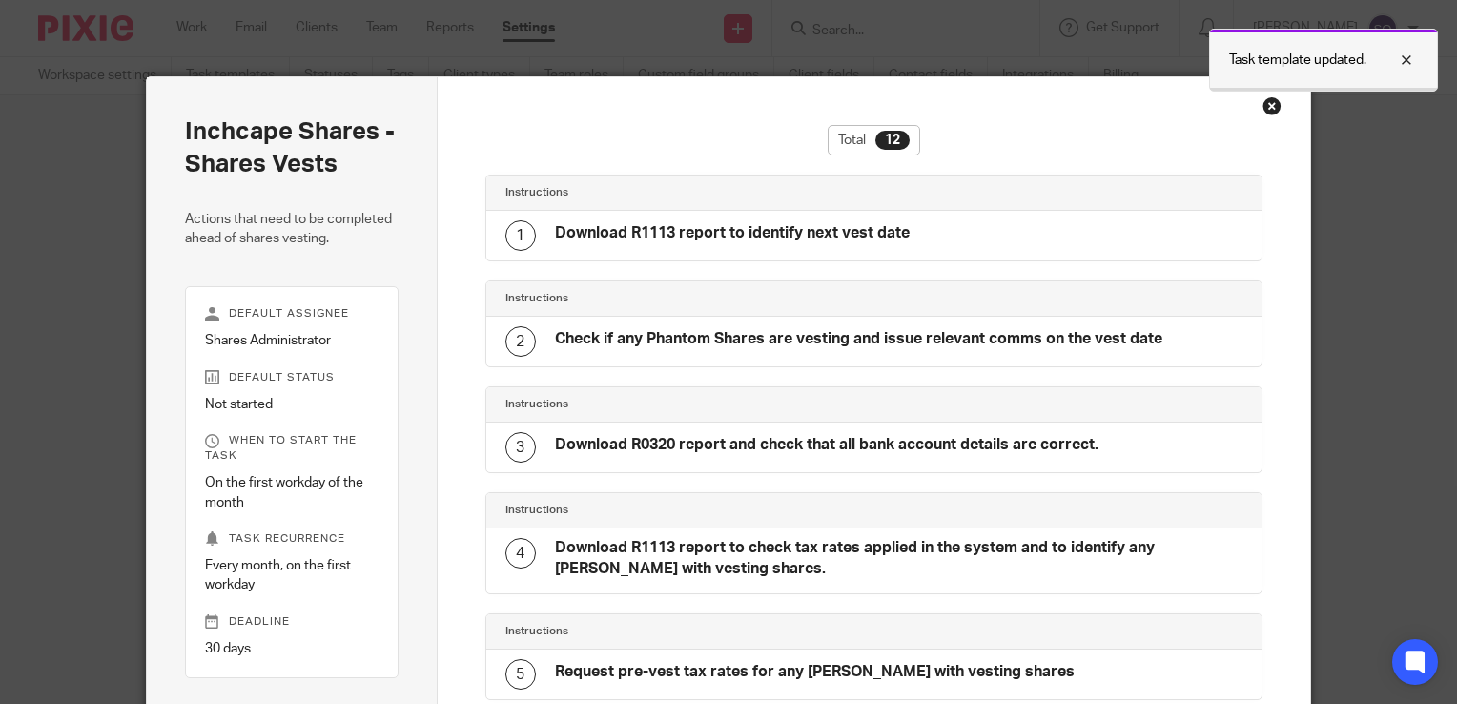
click at [1411, 60] on div at bounding box center [1393, 60] width 52 height 23
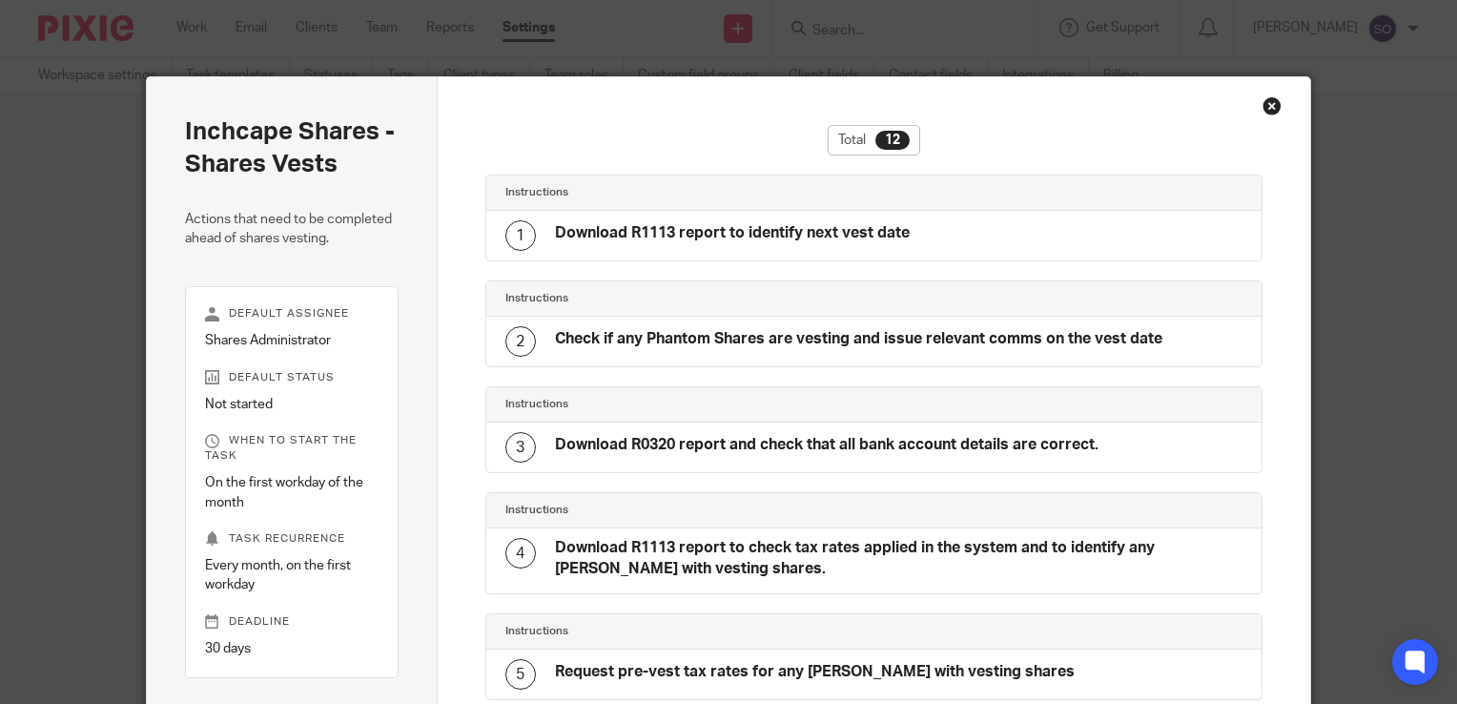
click at [1263, 107] on div "Close this dialog window" at bounding box center [1272, 105] width 19 height 19
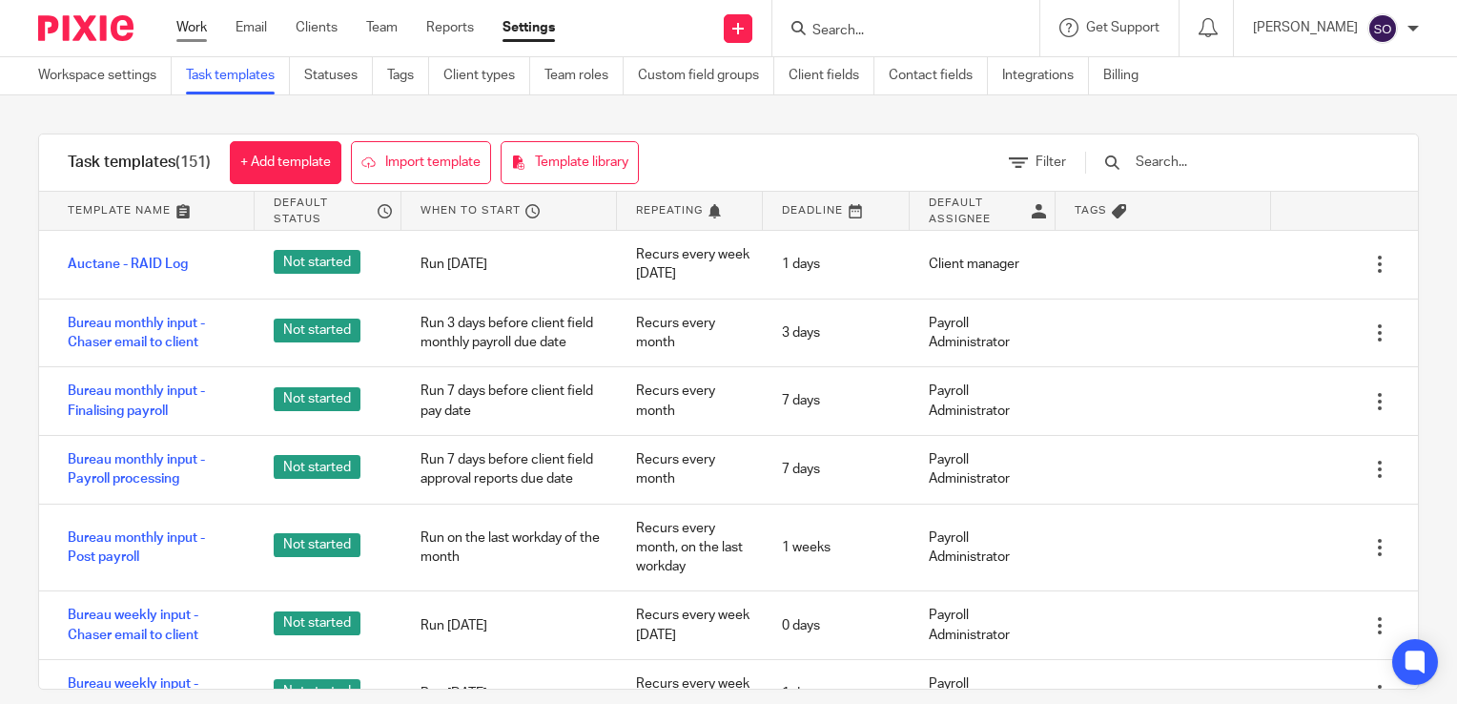
click at [181, 37] on link "Work" at bounding box center [191, 27] width 31 height 19
